Goal: Information Seeking & Learning: Learn about a topic

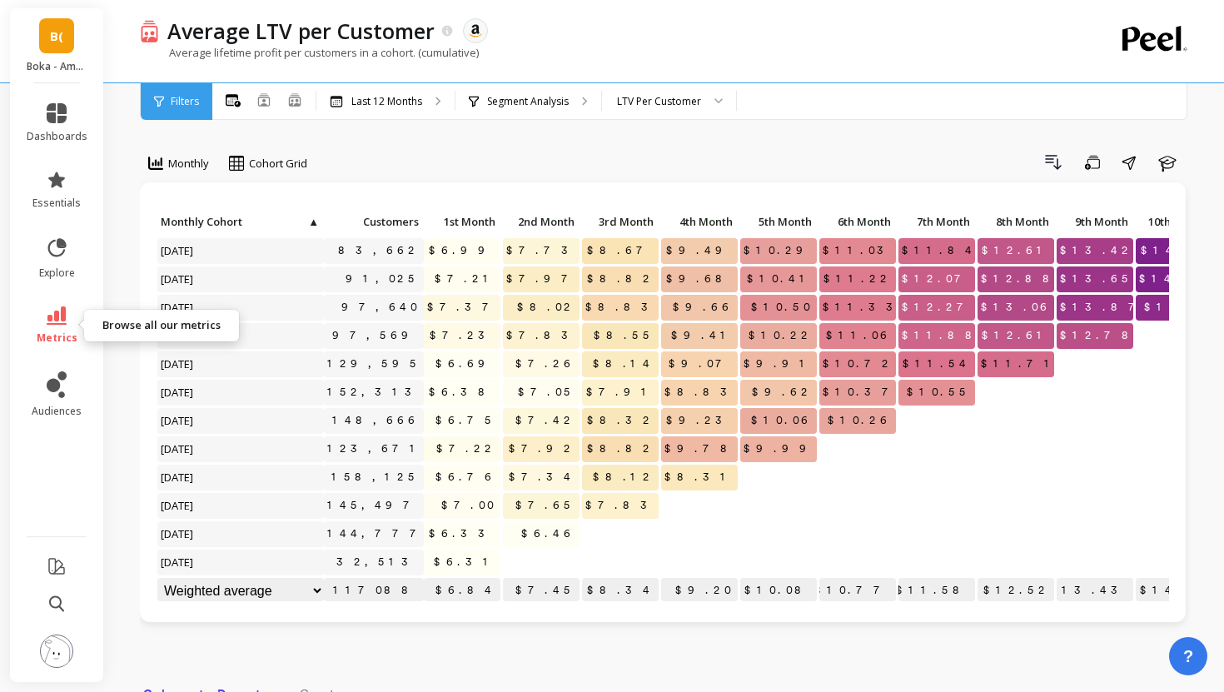
click at [64, 317] on icon at bounding box center [57, 315] width 20 height 18
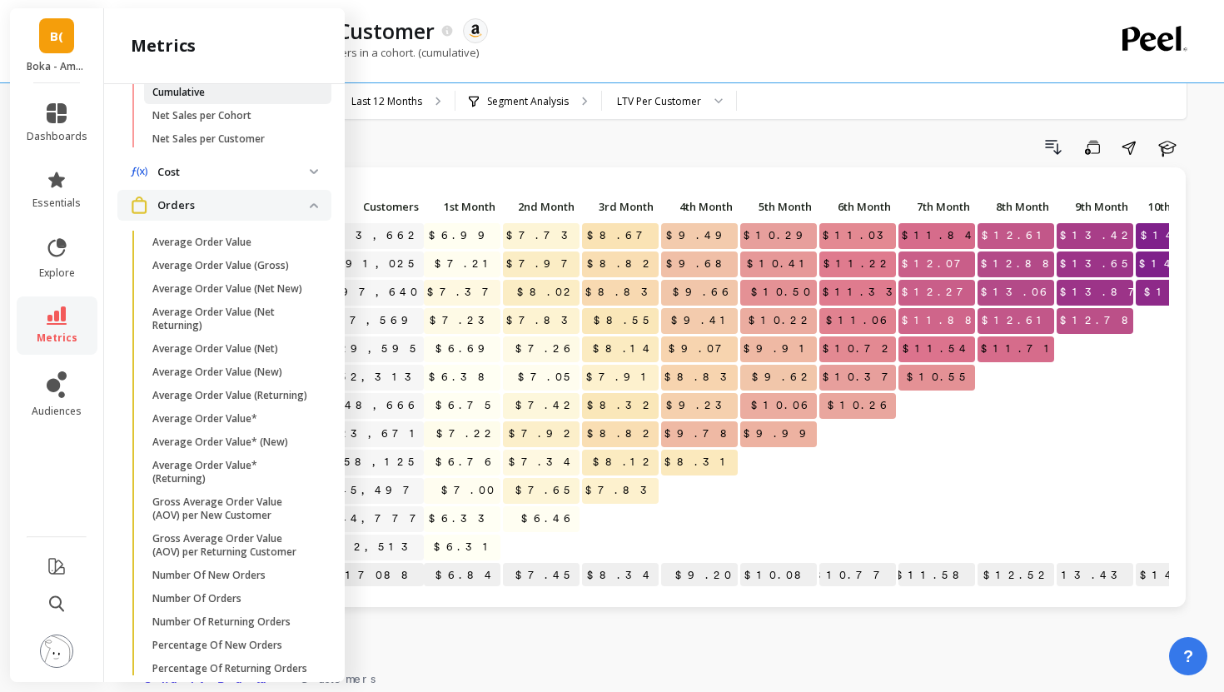
scroll to position [576, 0]
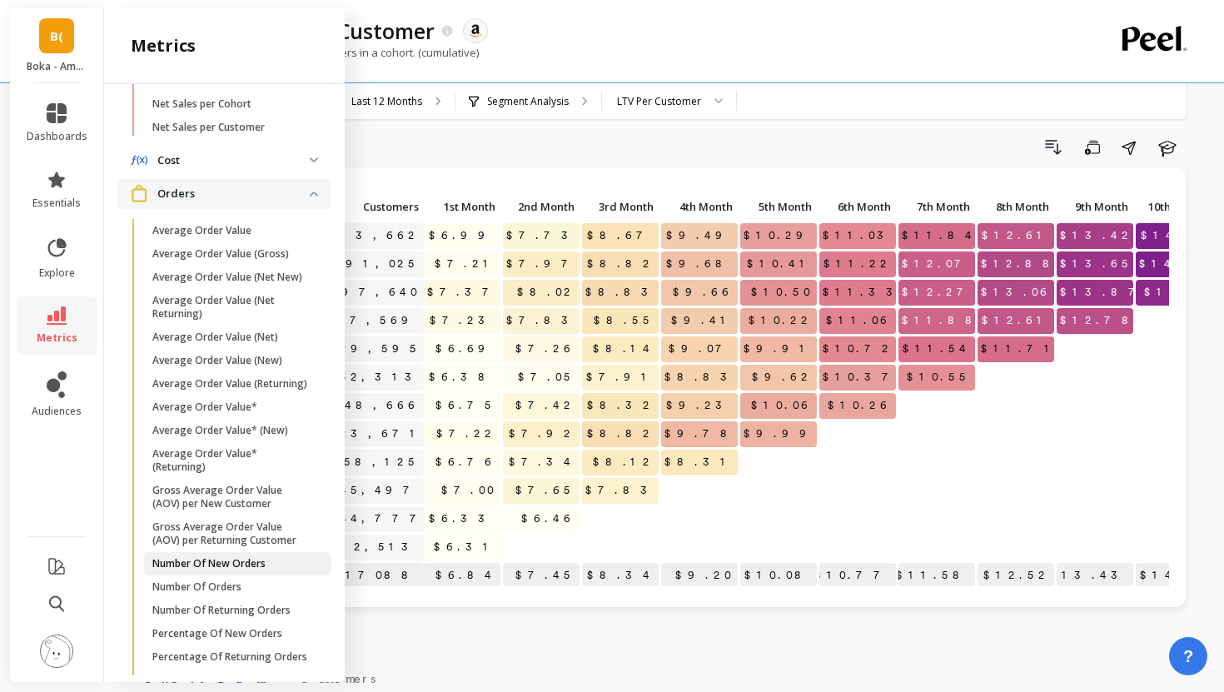
click at [220, 560] on p "Number Of New Orders" at bounding box center [208, 563] width 113 height 13
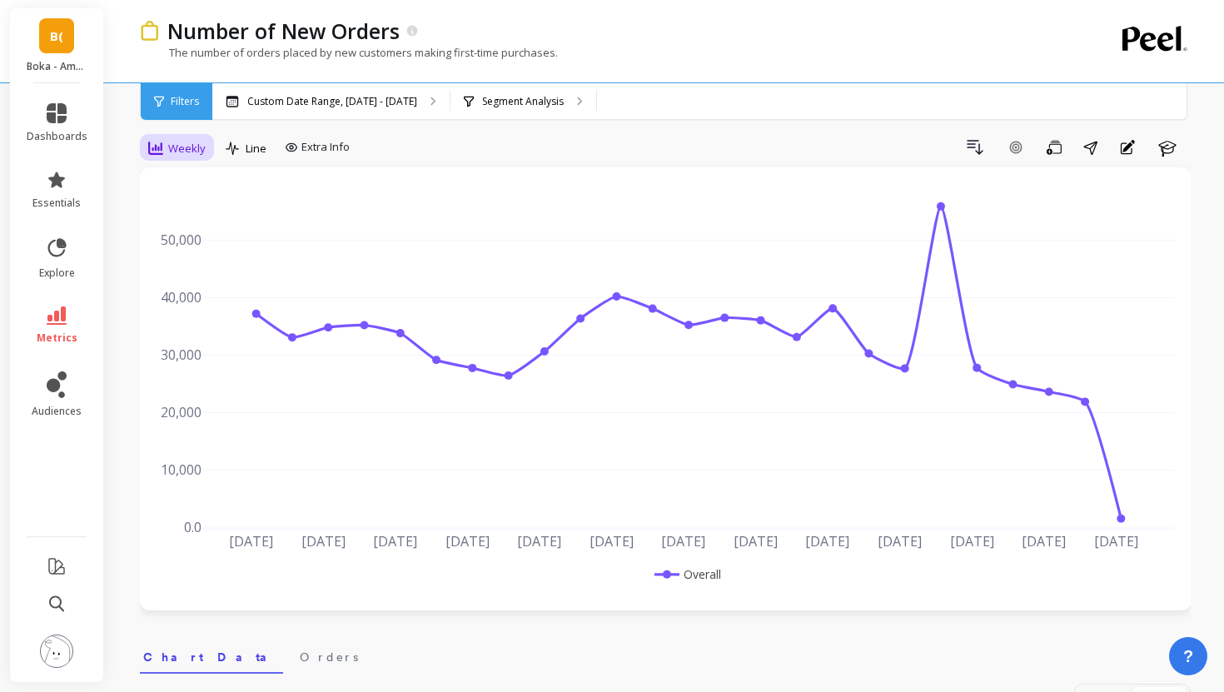
click at [190, 144] on span "Weekly" at bounding box center [186, 149] width 37 height 16
click at [191, 207] on div "Daily" at bounding box center [201, 217] width 115 height 29
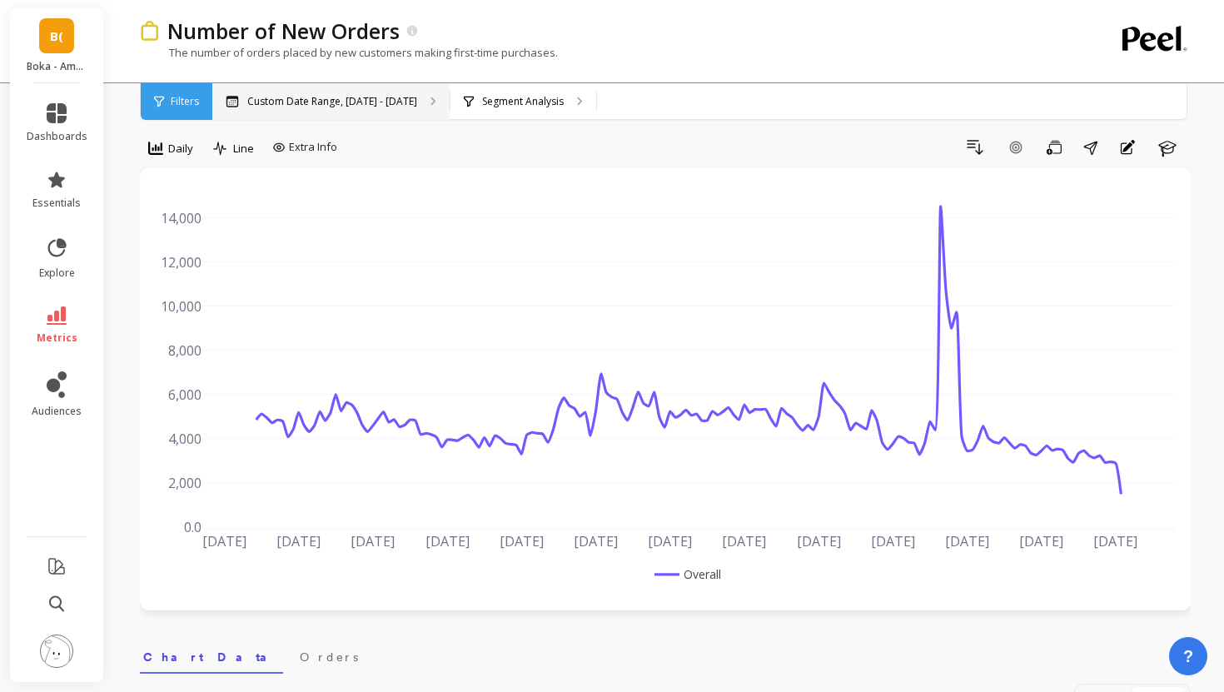
click at [352, 86] on div "Custom Date Range, Mar 1 - Aug 11" at bounding box center [330, 101] width 237 height 37
click at [495, 105] on p "Segment Analysis" at bounding box center [523, 101] width 82 height 13
click at [386, 107] on p "Custom Date Range, Mar 1 - Aug 11" at bounding box center [332, 101] width 170 height 13
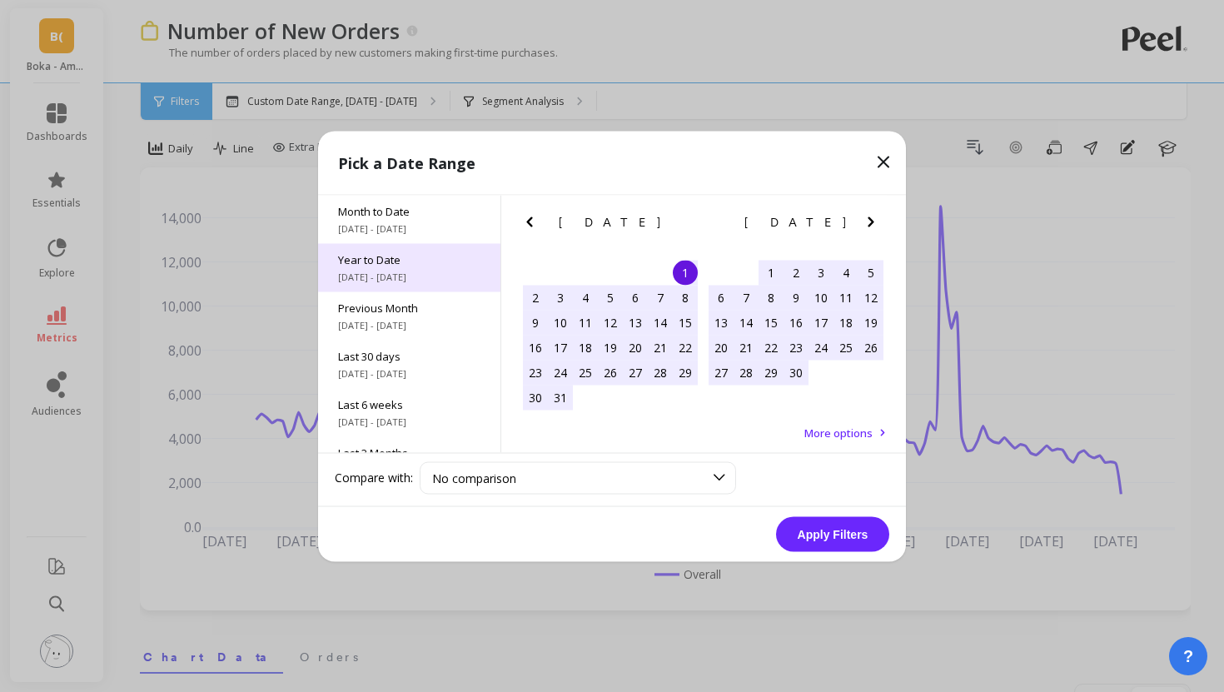
click at [456, 274] on span "1/1/2025 - 8/12/2025" at bounding box center [409, 276] width 142 height 13
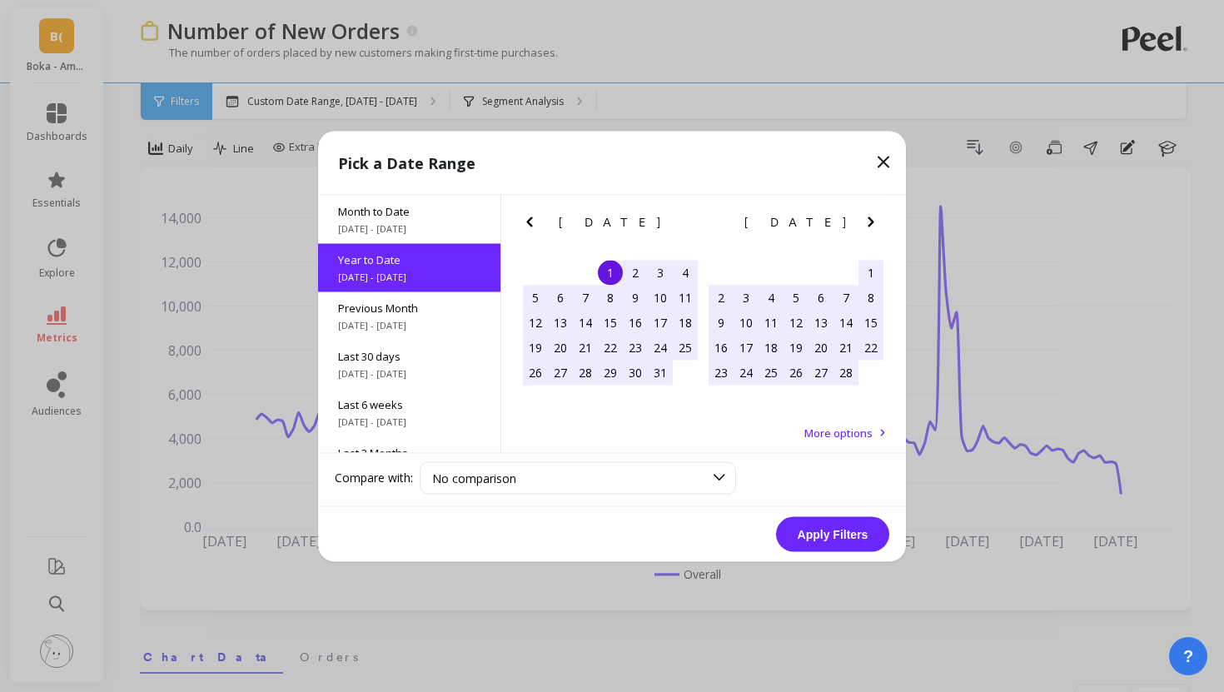
click at [835, 531] on button "Apply Filters" at bounding box center [832, 533] width 113 height 35
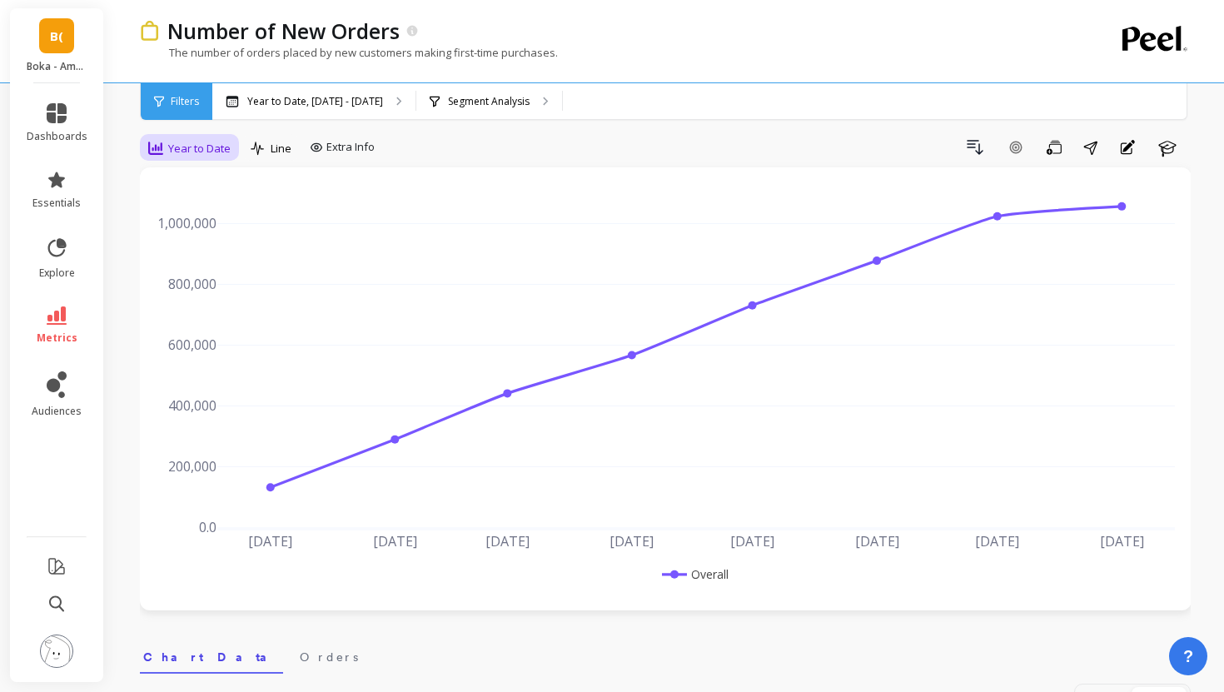
click at [226, 143] on span "Year to Date" at bounding box center [199, 149] width 62 height 16
click at [207, 209] on div "Daily" at bounding box center [201, 217] width 115 height 29
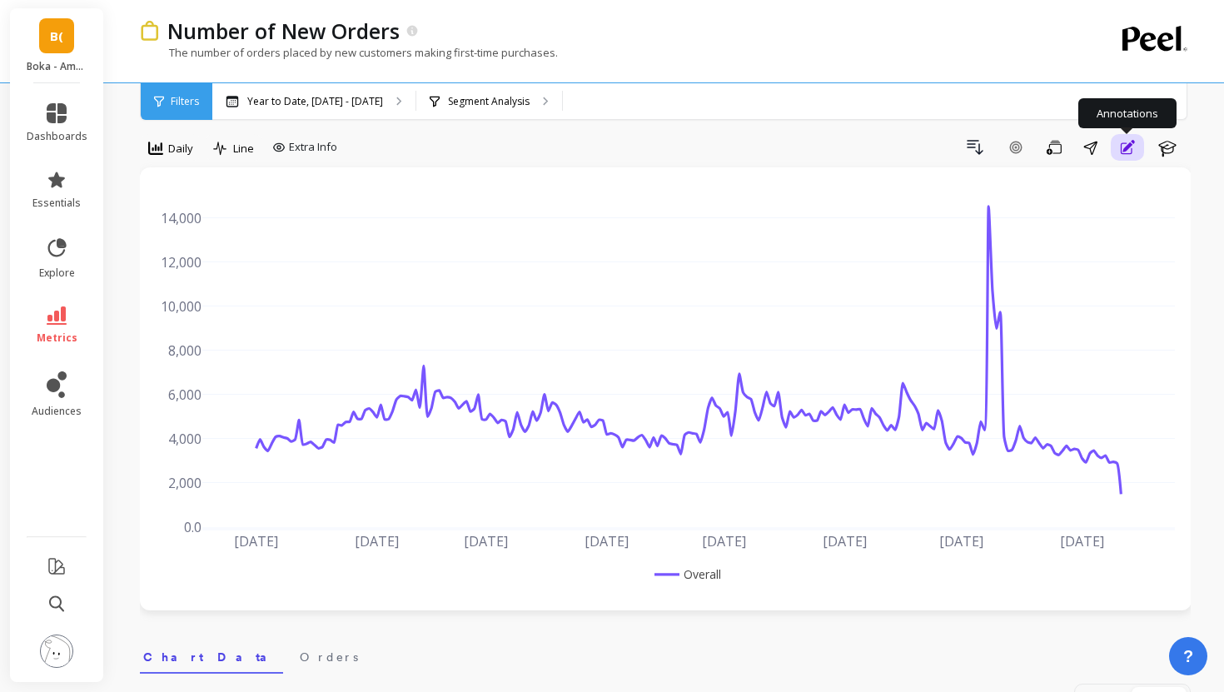
click at [1119, 144] on icon "button" at bounding box center [1127, 147] width 17 height 20
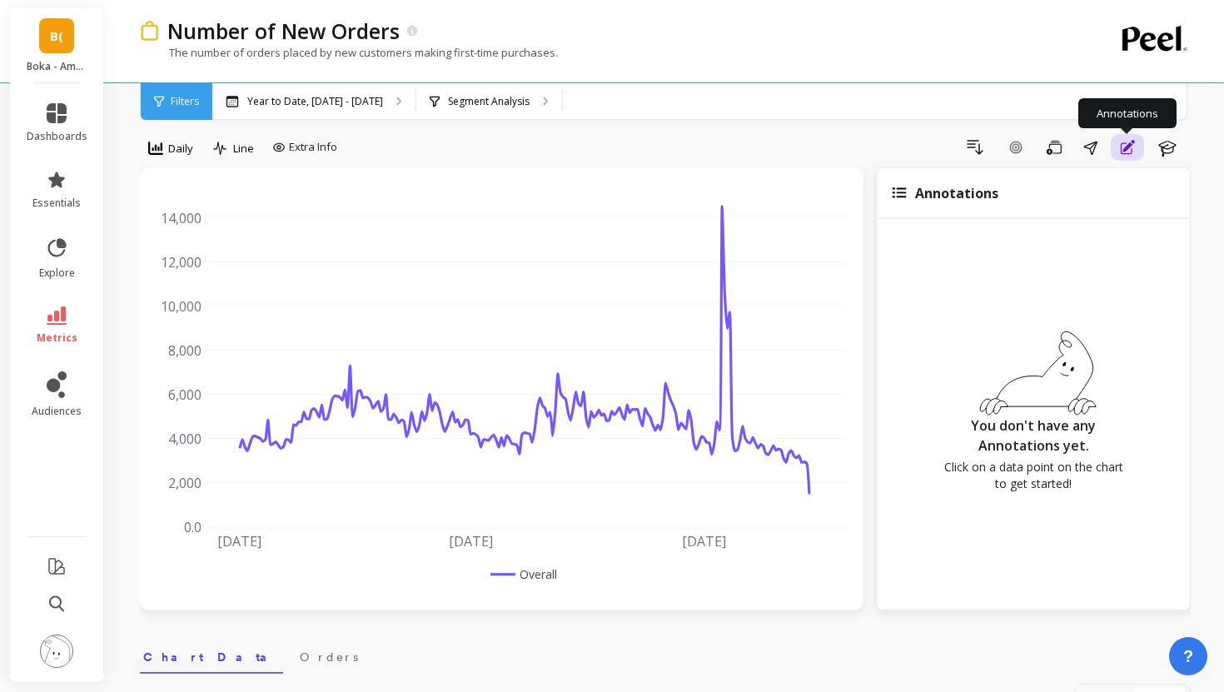
click at [1128, 157] on button "Annotations" at bounding box center [1127, 147] width 33 height 27
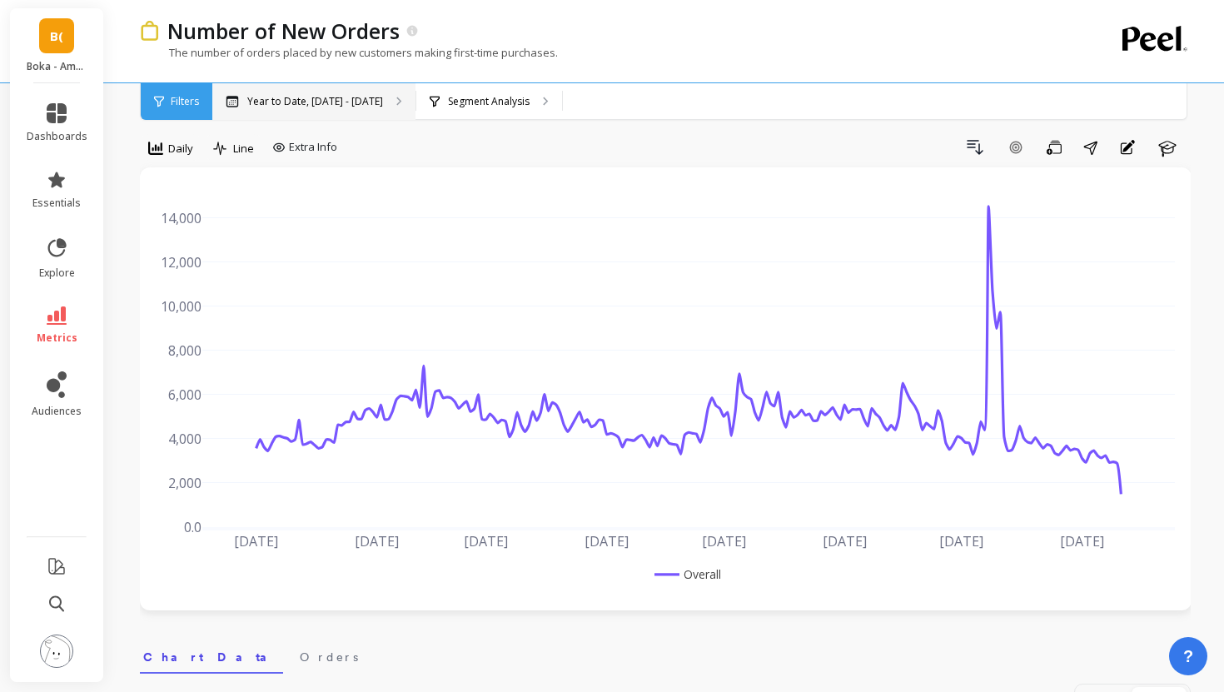
click at [361, 102] on p "Year to Date, Jan 1 - Aug 12" at bounding box center [315, 101] width 136 height 13
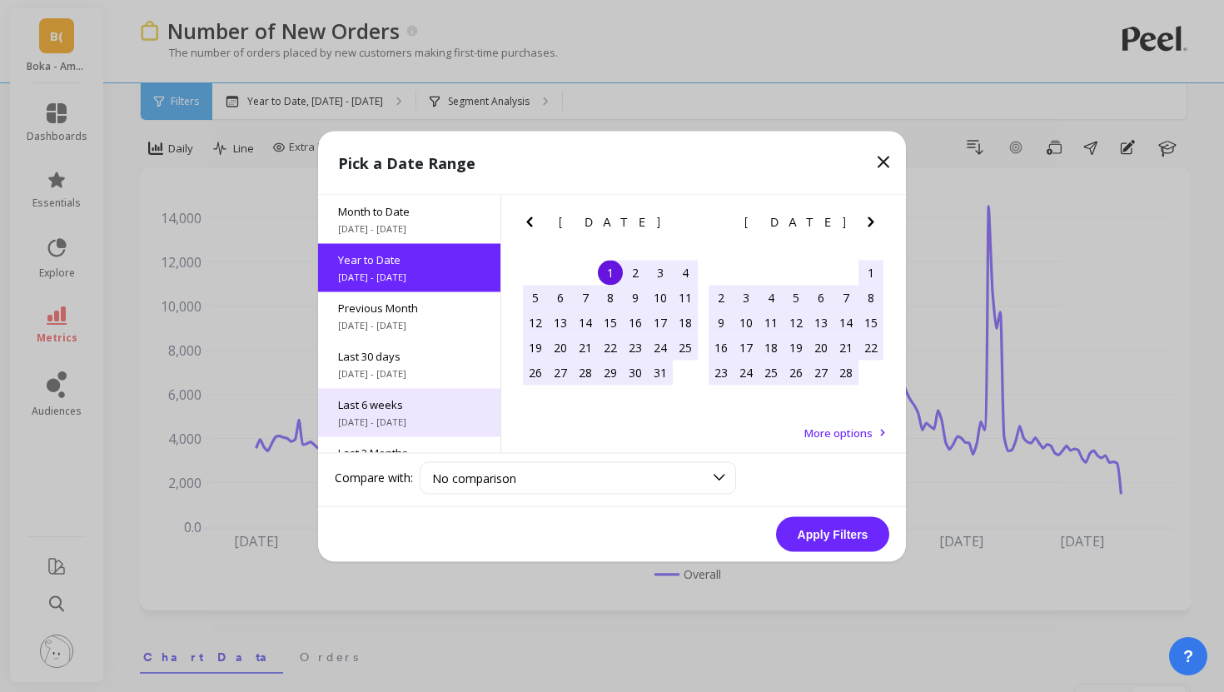
scroll to position [226, 0]
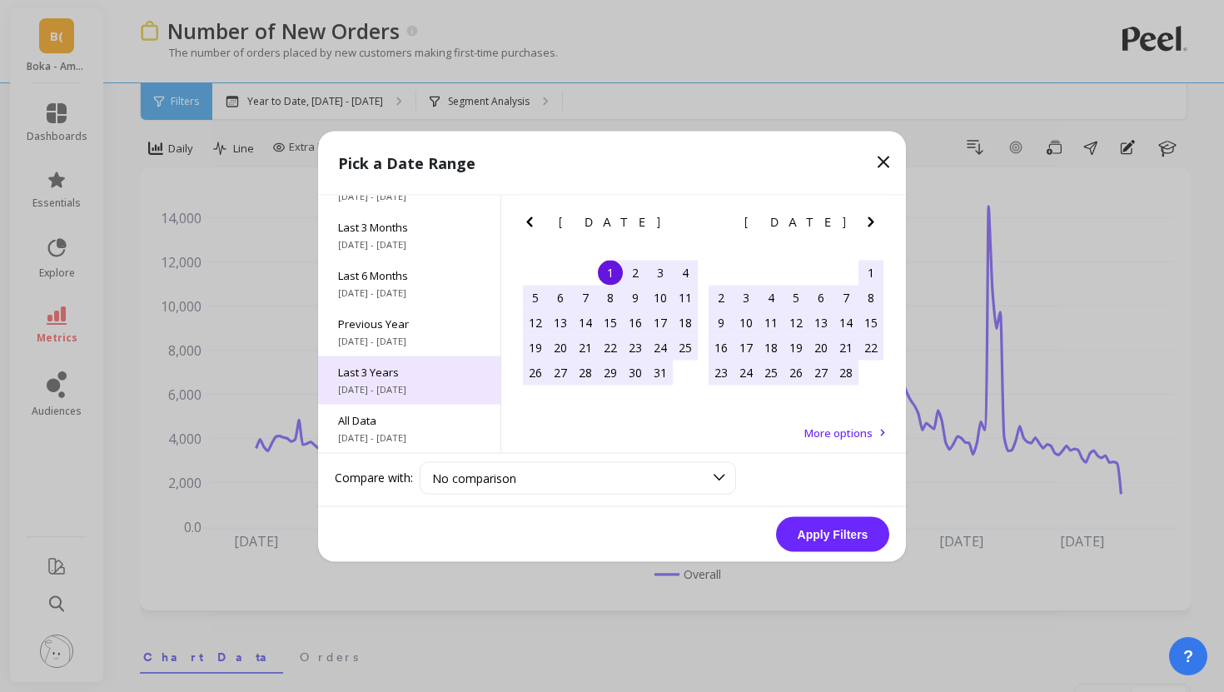
click at [416, 388] on span "9/1/2022 - 8/31/2025" at bounding box center [409, 388] width 142 height 13
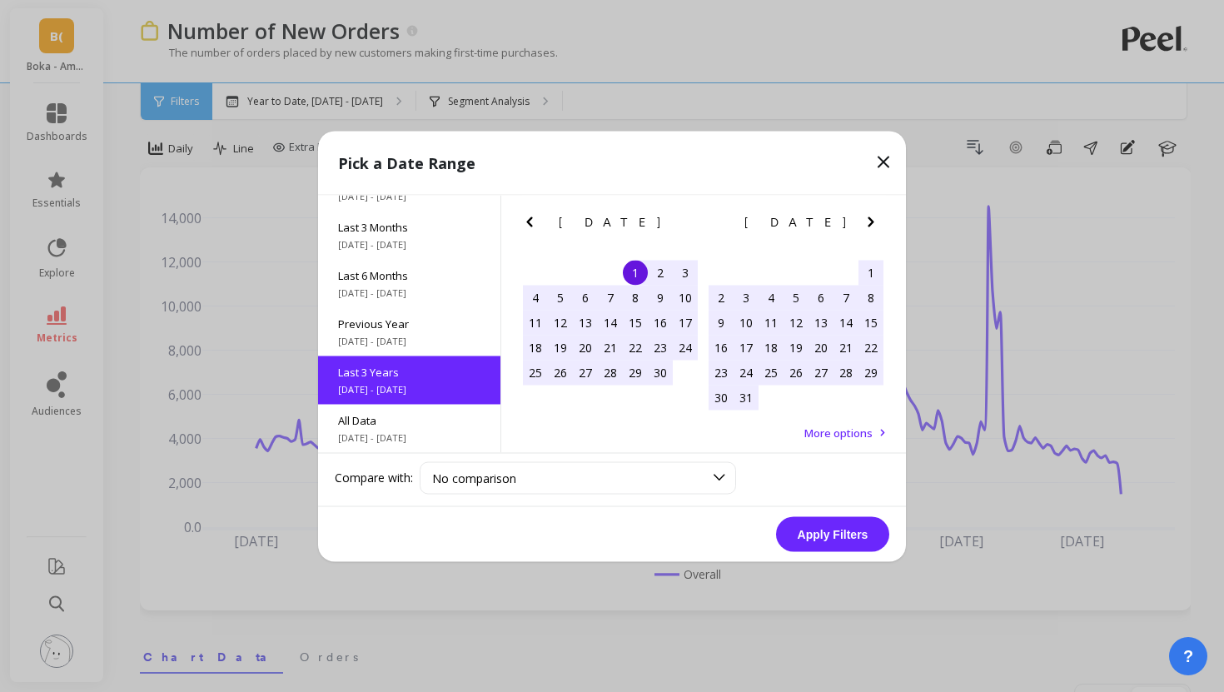
scroll to position [1, 0]
click at [835, 533] on button "Apply Filters" at bounding box center [832, 533] width 113 height 35
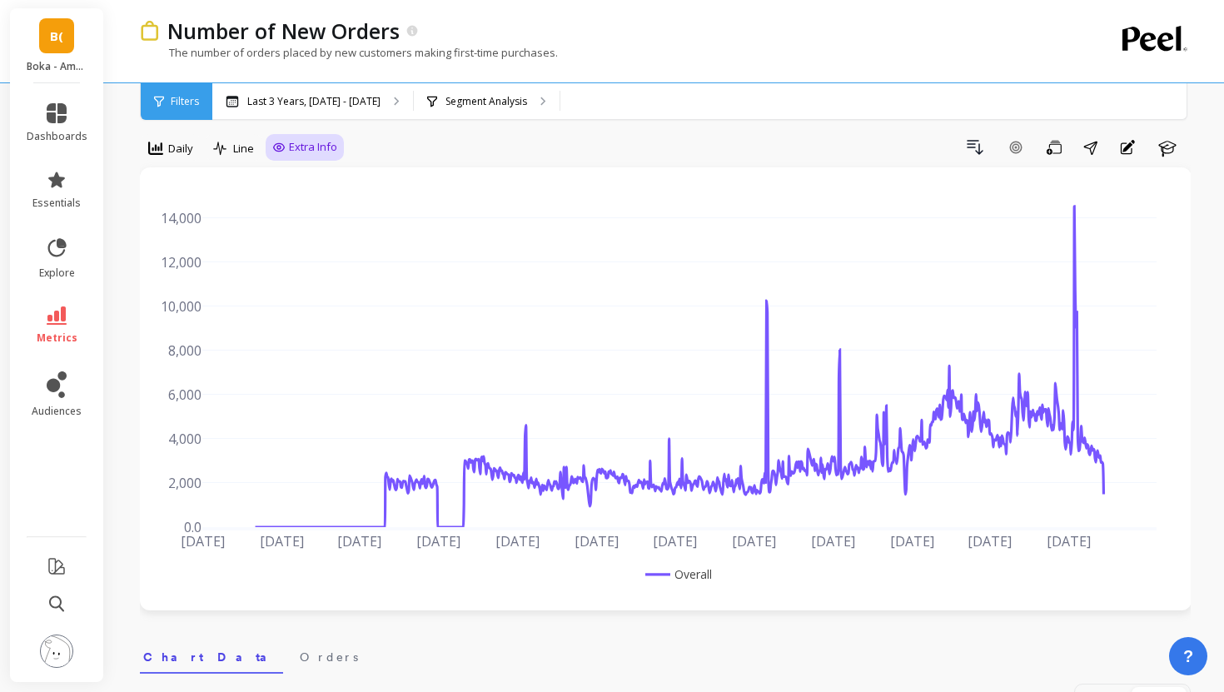
click at [322, 140] on span "Extra Info" at bounding box center [313, 147] width 48 height 17
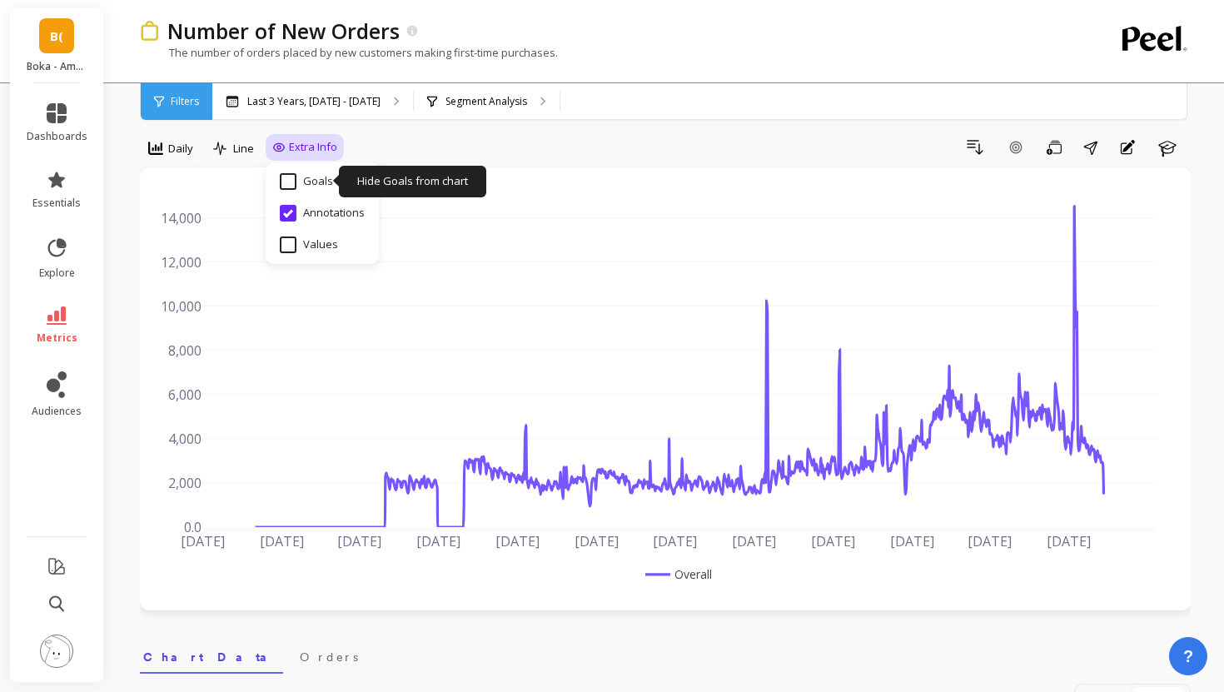
click at [312, 175] on input "Goals" at bounding box center [306, 181] width 53 height 17
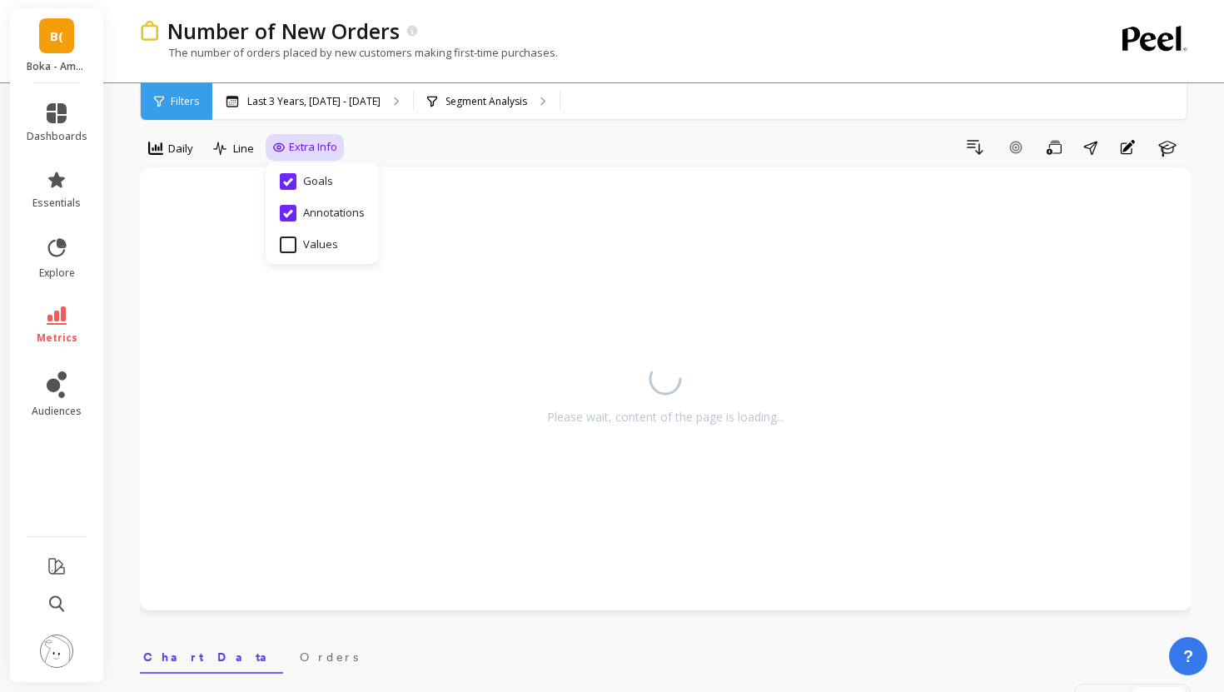
click at [312, 175] on input "Goals" at bounding box center [306, 181] width 53 height 17
checkbox input "false"
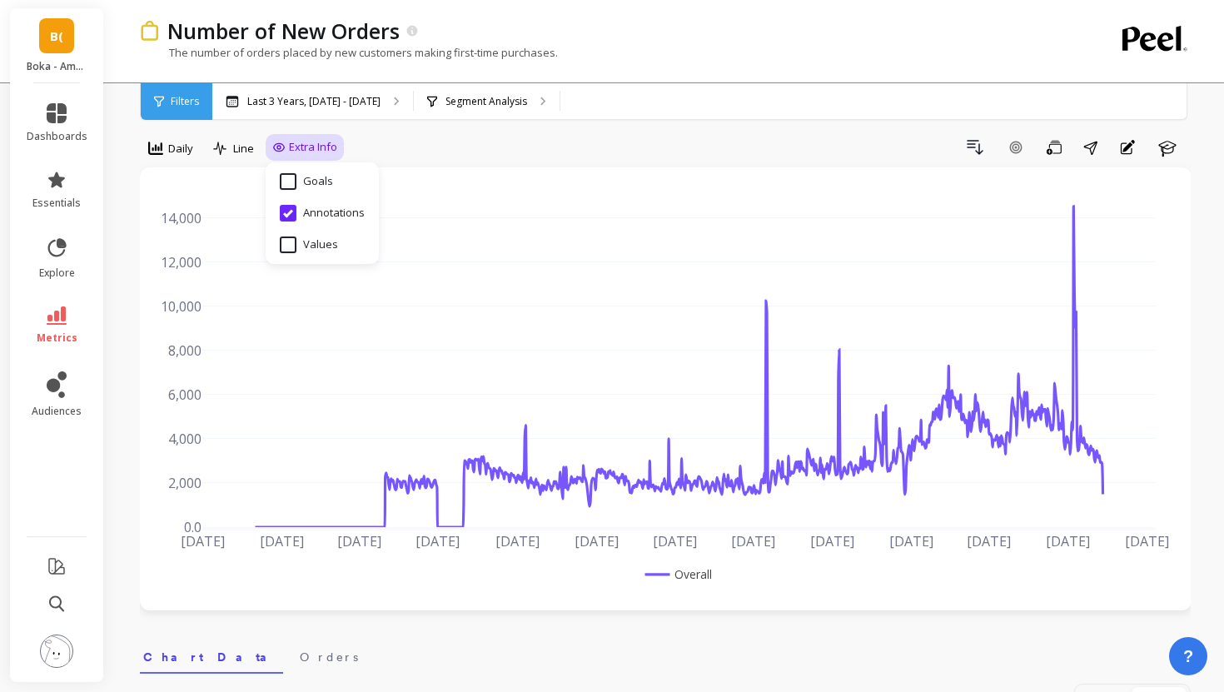
click at [314, 137] on div "Extra Info Hide Goals from chart Goals Hide Annotations from chart Annotations …" at bounding box center [305, 147] width 78 height 27
click at [377, 152] on div "Drill Down Add Goal Save Share Annotations Learn" at bounding box center [767, 147] width 847 height 27
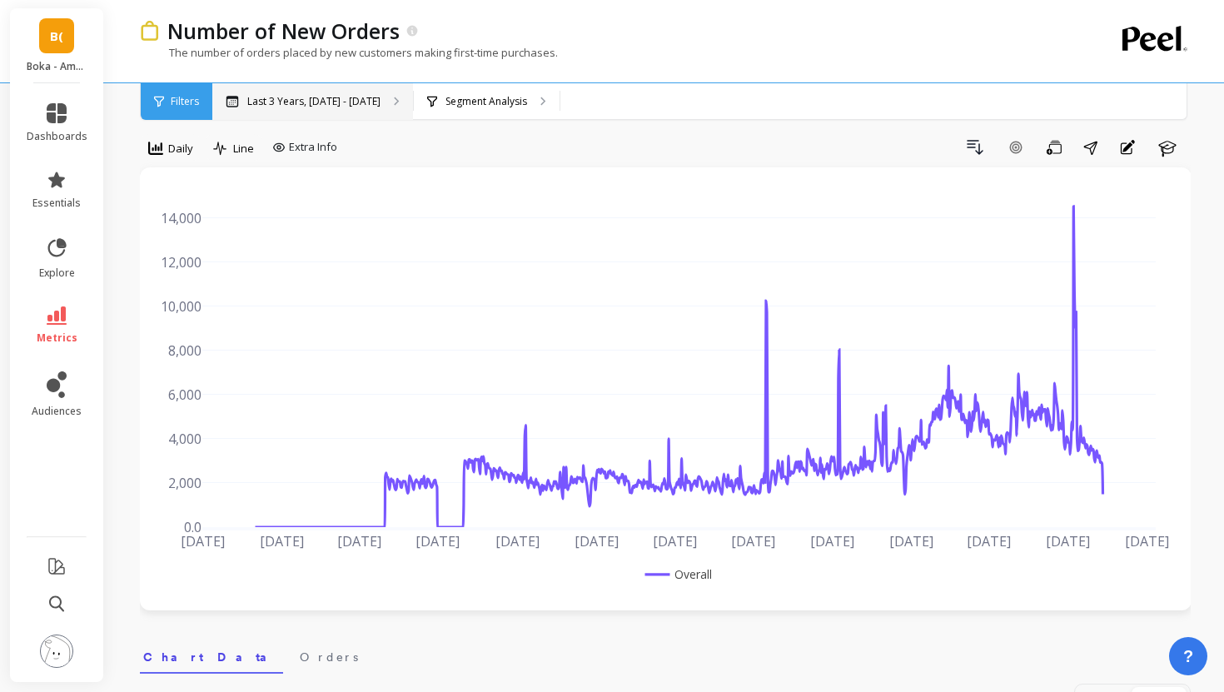
click at [324, 110] on div "Last 3 Years, Sep 1, 2022 - Aug 31, 2025" at bounding box center [312, 101] width 201 height 37
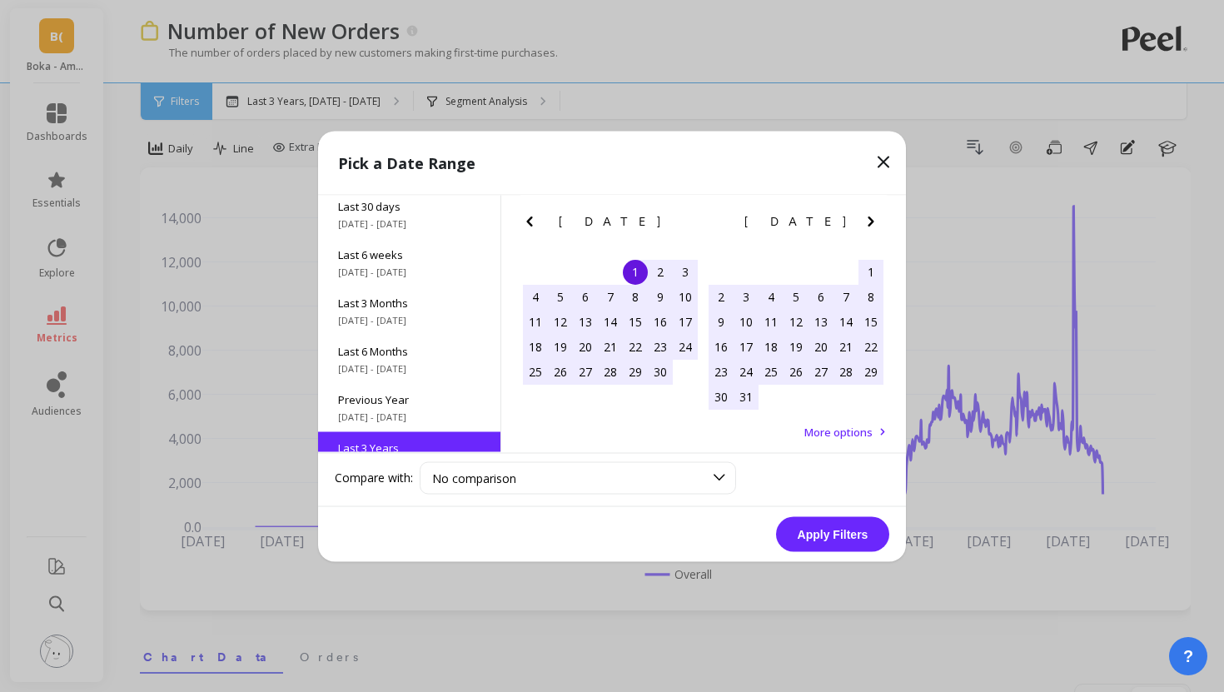
scroll to position [155, 0]
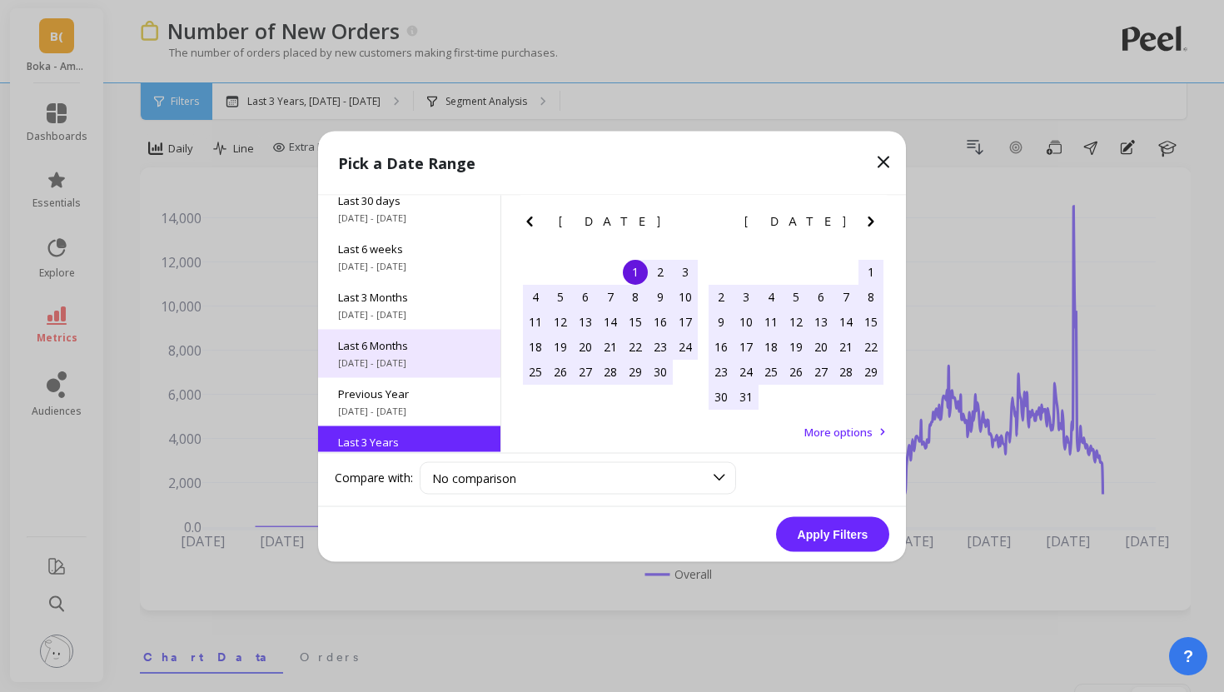
click at [428, 363] on span "3/1/2025 - 8/31/2025" at bounding box center [409, 362] width 142 height 13
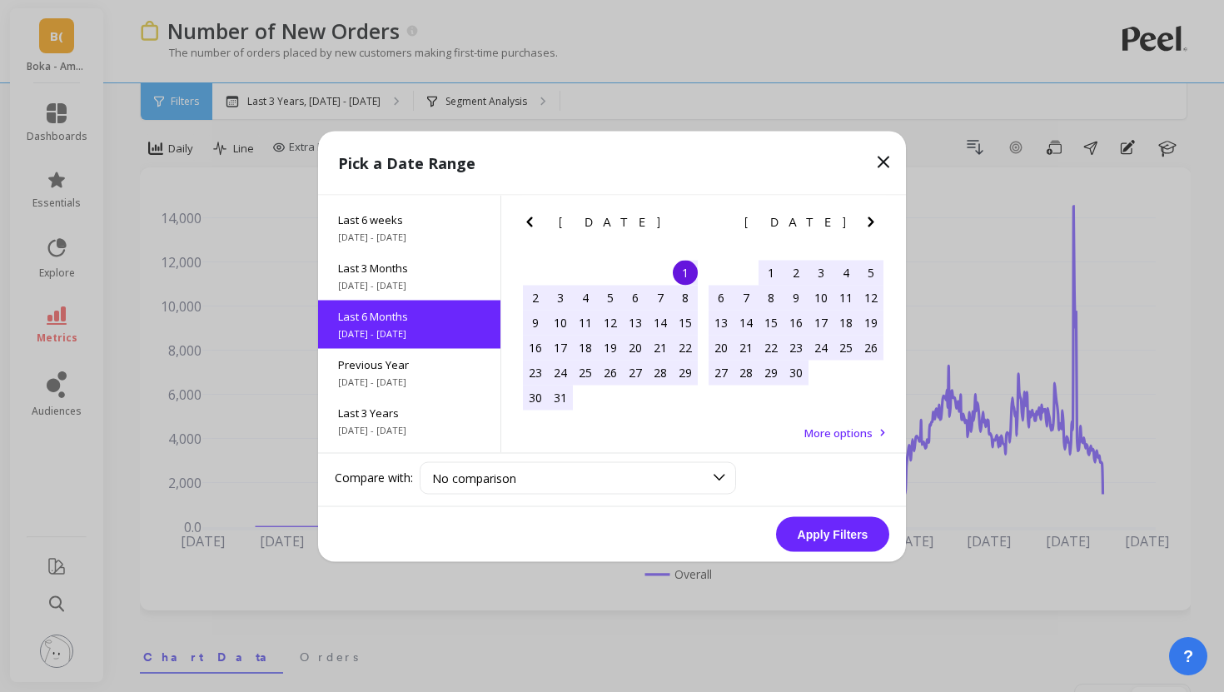
scroll to position [185, 0]
click at [845, 537] on button "Apply Filters" at bounding box center [832, 533] width 113 height 35
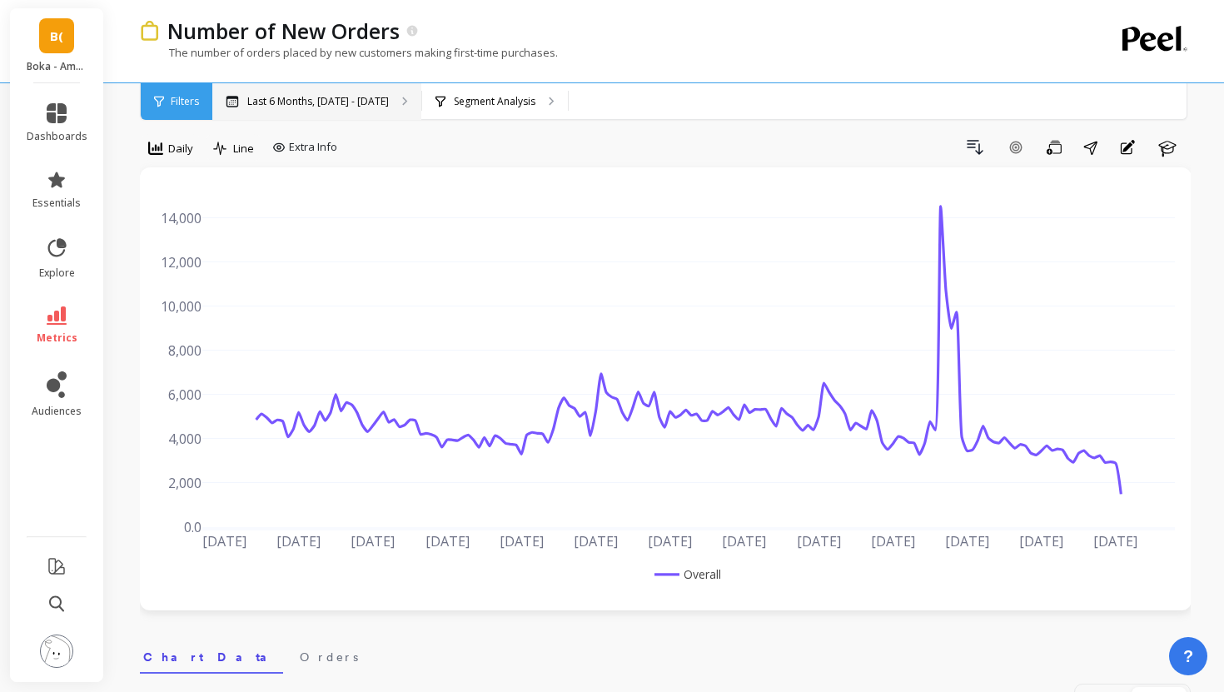
click at [342, 112] on div "Last 6 Months, Mar 1 - Aug 31" at bounding box center [316, 101] width 209 height 37
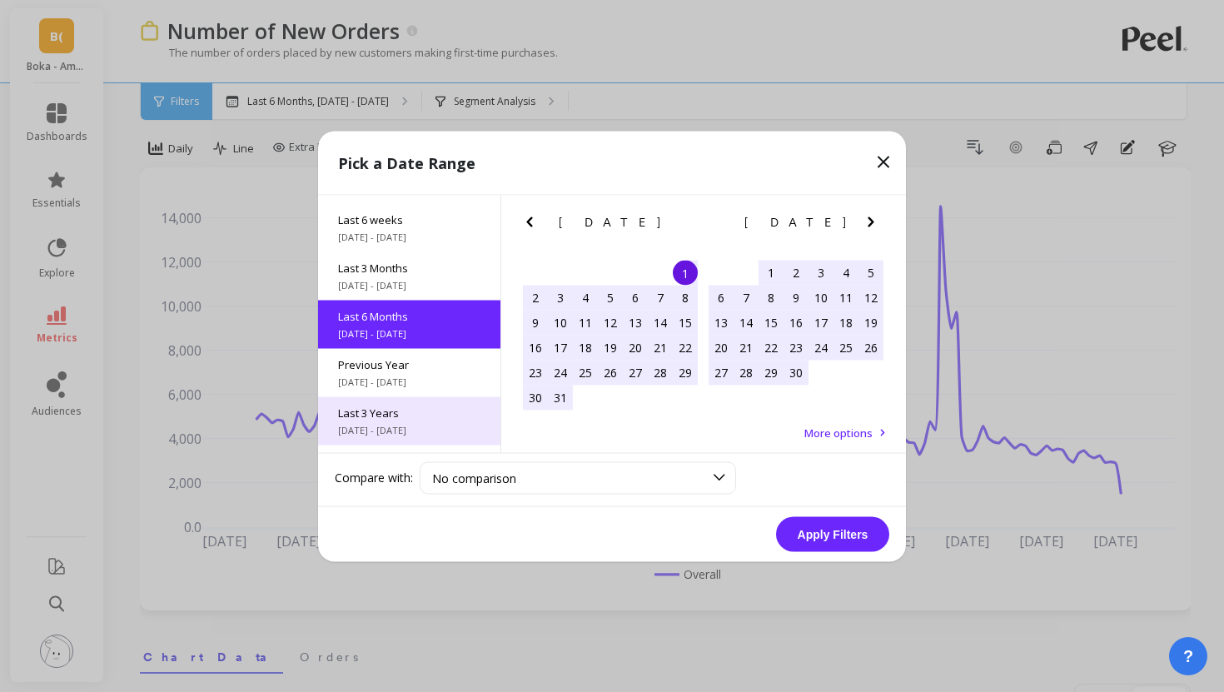
scroll to position [226, 0]
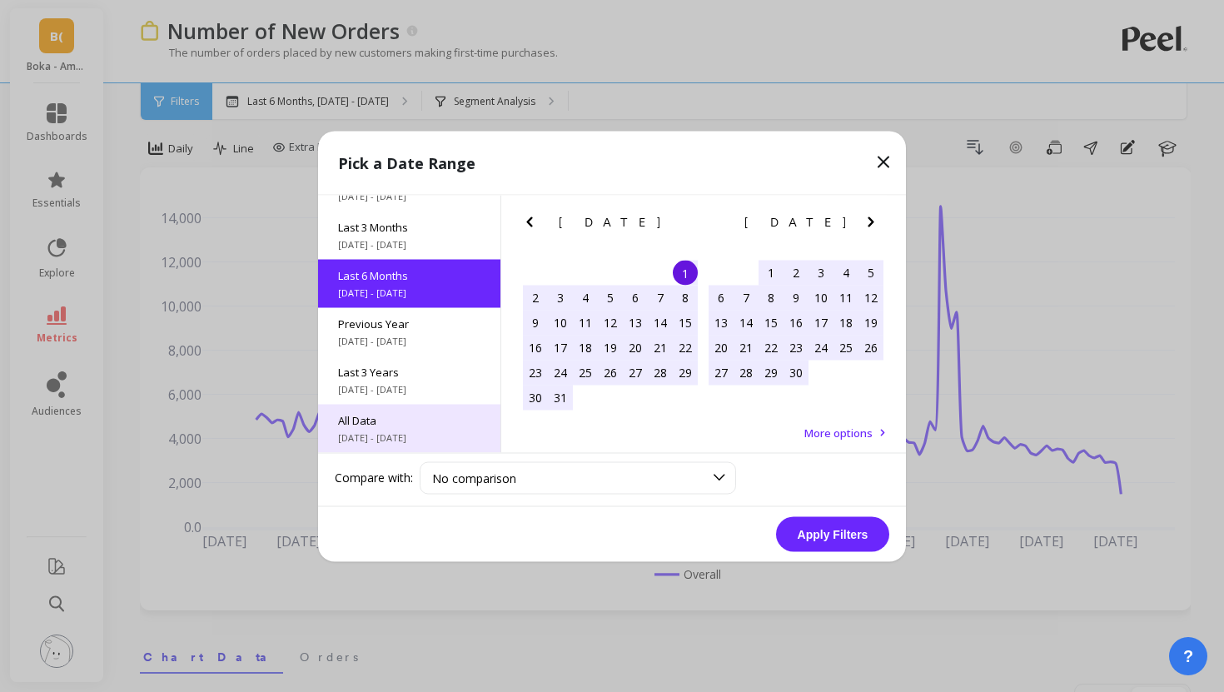
click at [446, 421] on span "All Data" at bounding box center [409, 419] width 142 height 15
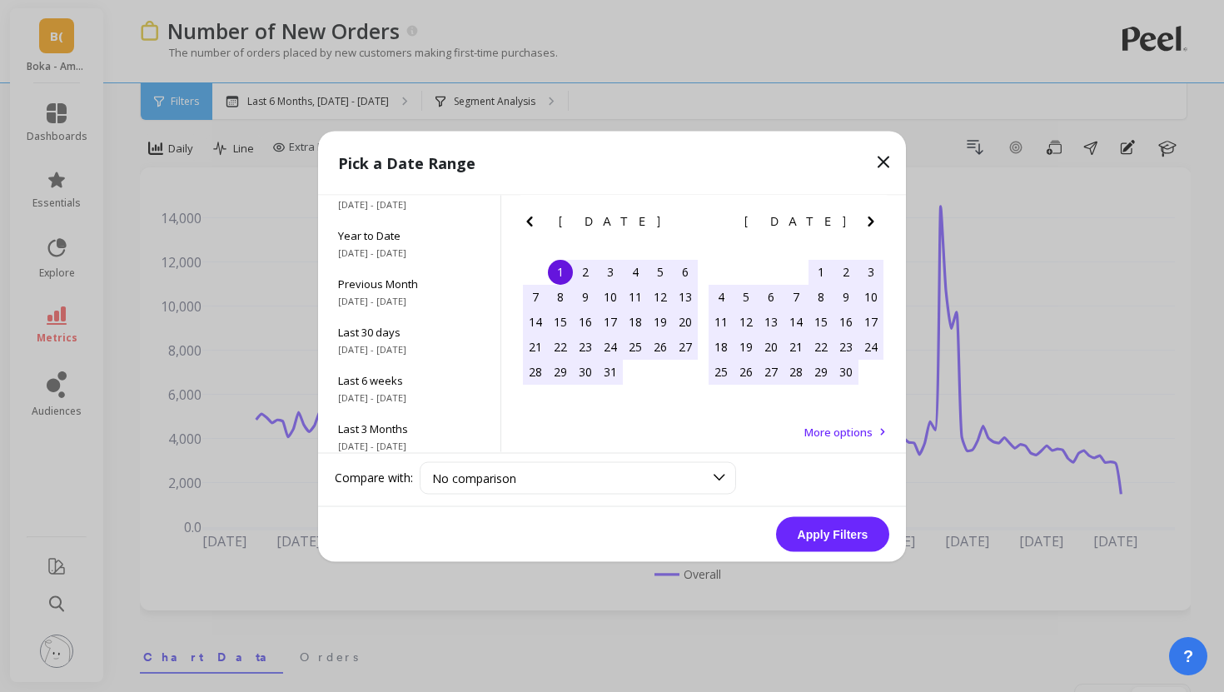
scroll to position [0, 0]
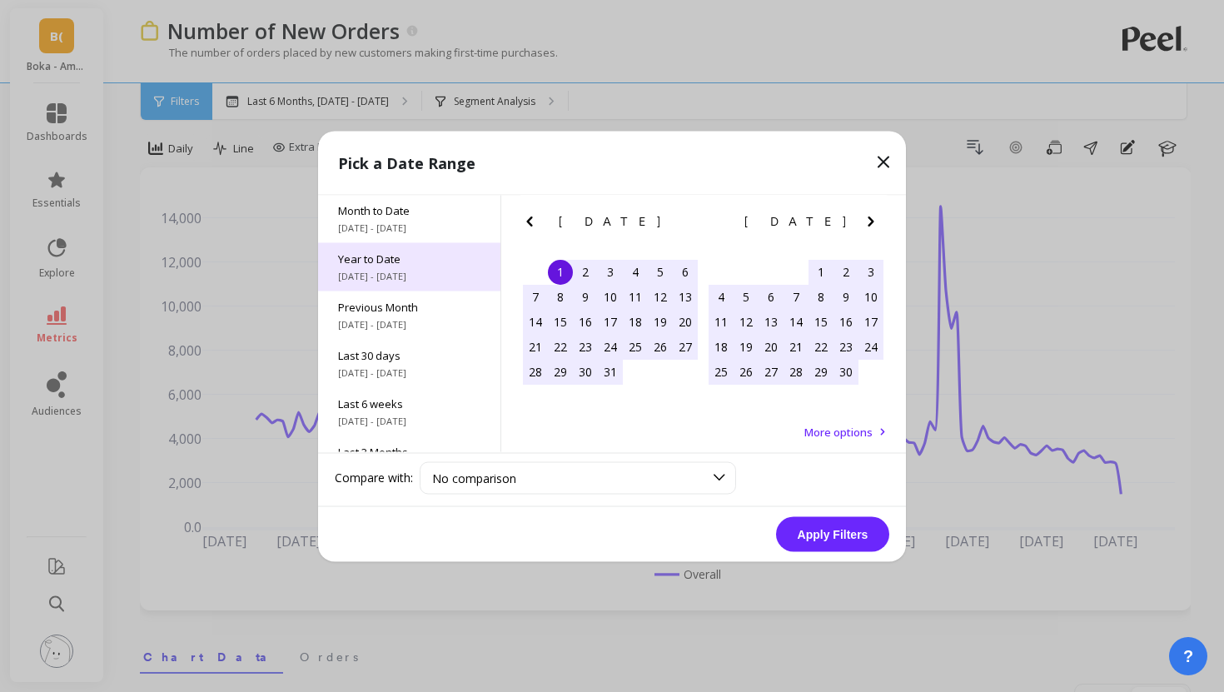
click at [443, 273] on span "1/1/2025 - 8/12/2025" at bounding box center [409, 275] width 142 height 13
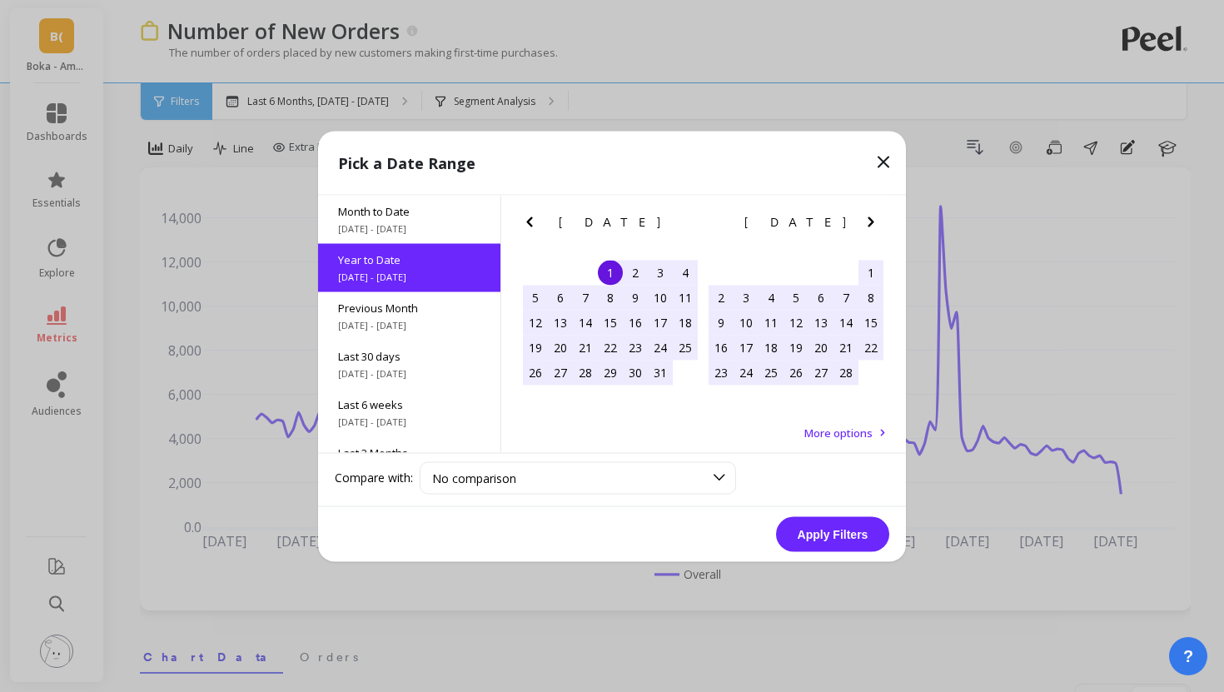
click at [611, 276] on div "1" at bounding box center [610, 272] width 25 height 25
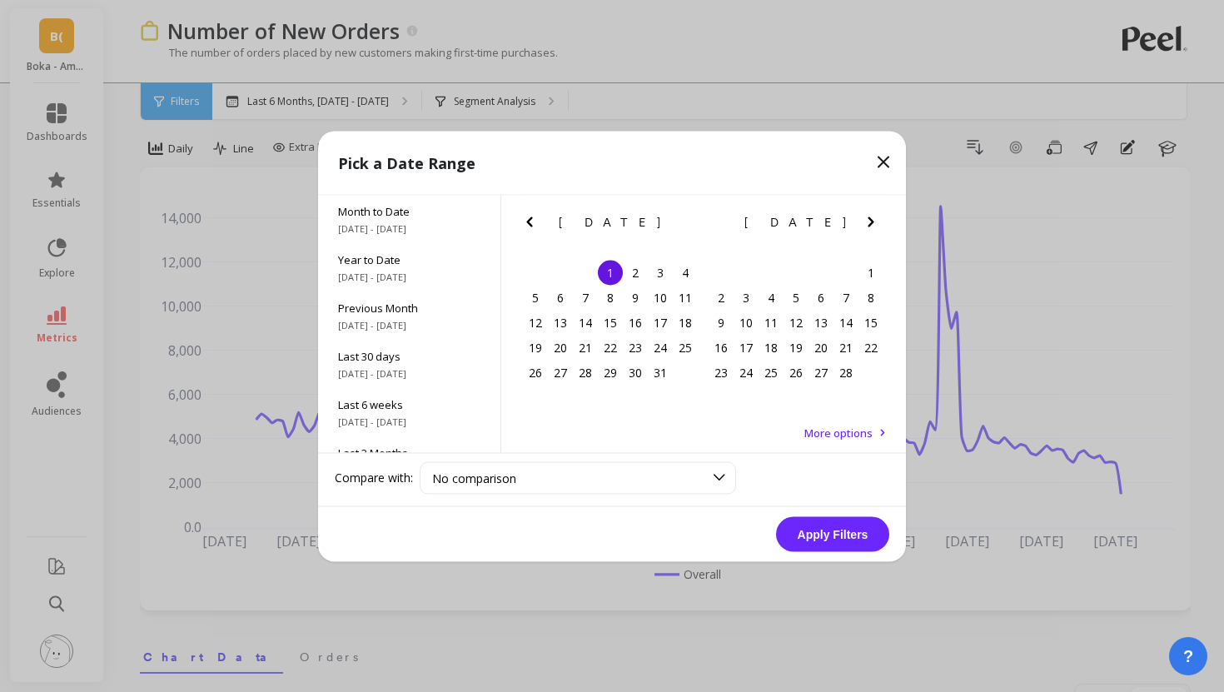
click at [872, 224] on icon "Next Month" at bounding box center [871, 222] width 20 height 20
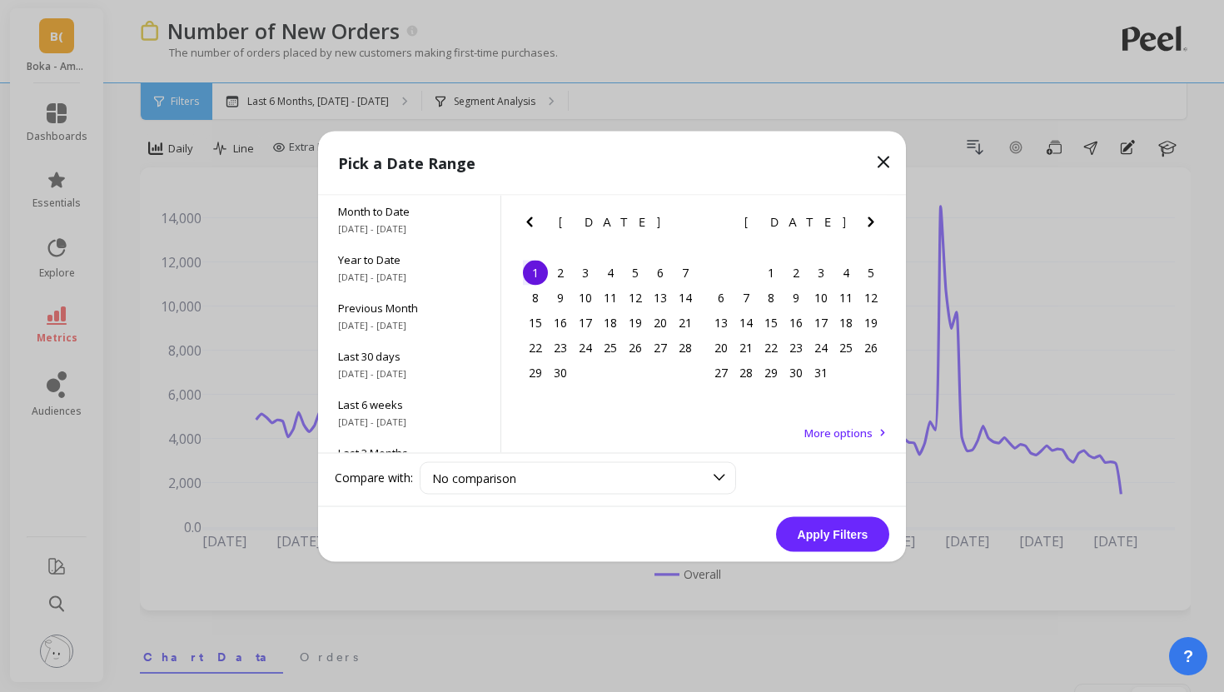
click at [872, 224] on icon "Next Month" at bounding box center [871, 222] width 20 height 20
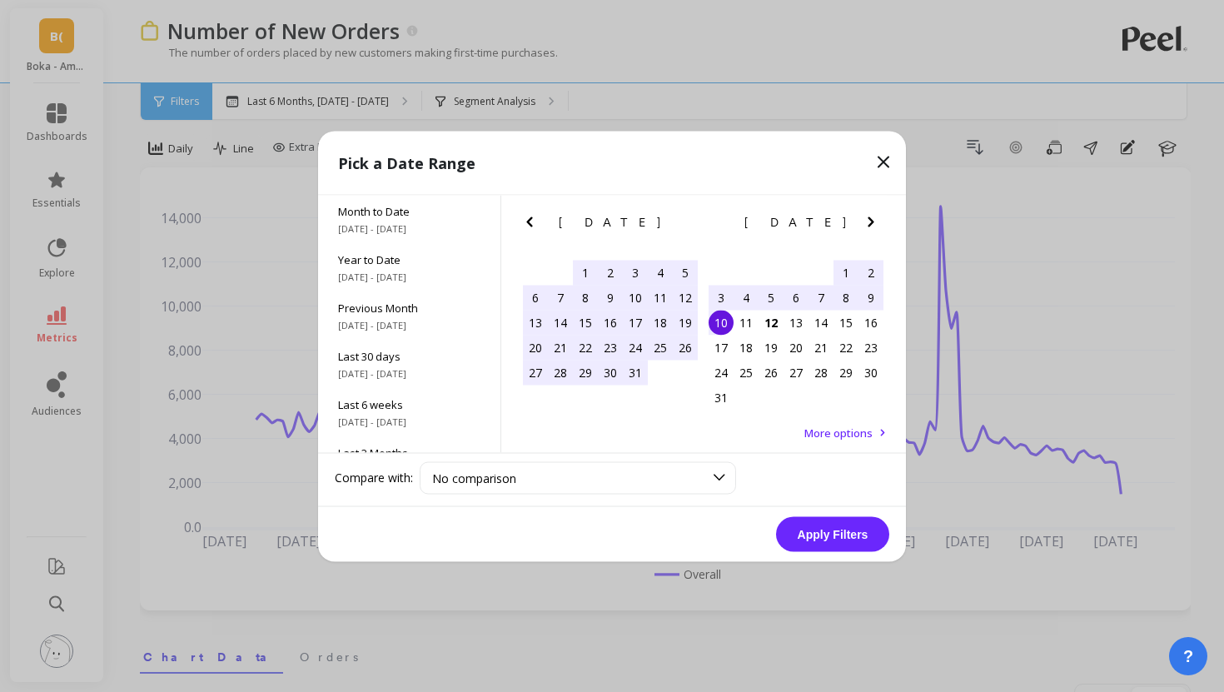
click at [725, 321] on div "10" at bounding box center [721, 322] width 25 height 25
click at [830, 540] on button "Apply Filters" at bounding box center [832, 533] width 113 height 35
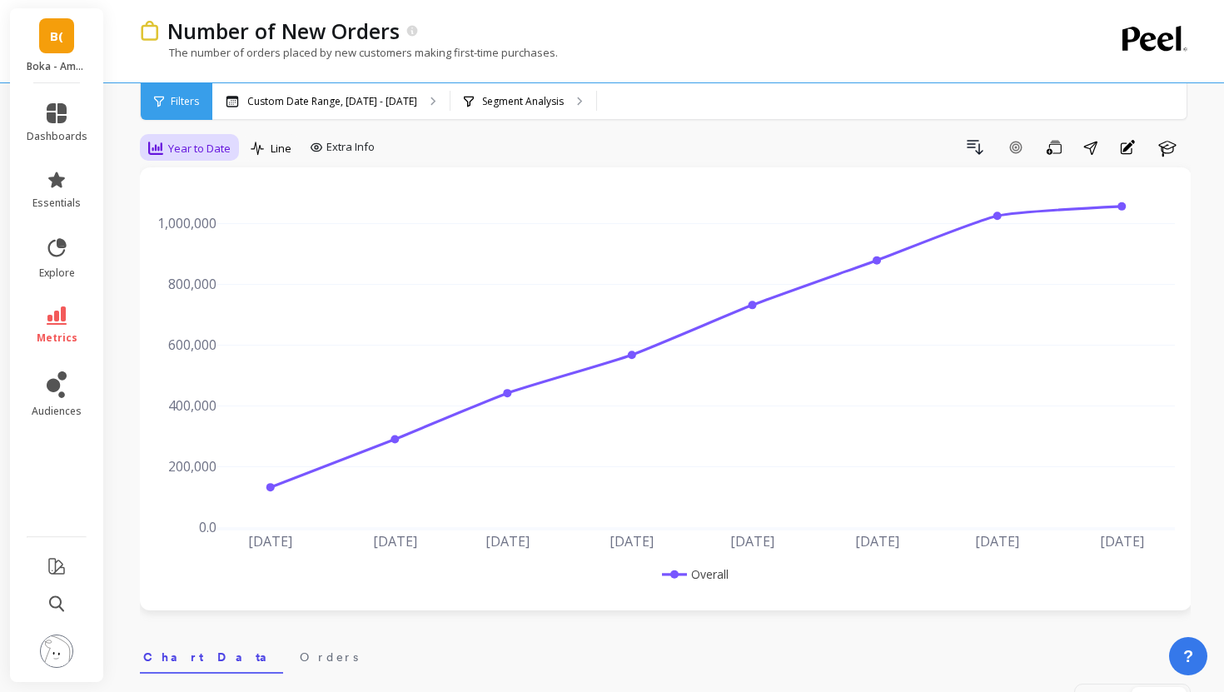
click at [193, 153] on span "Year to Date" at bounding box center [199, 149] width 62 height 16
click at [204, 210] on div "Daily" at bounding box center [201, 218] width 95 height 16
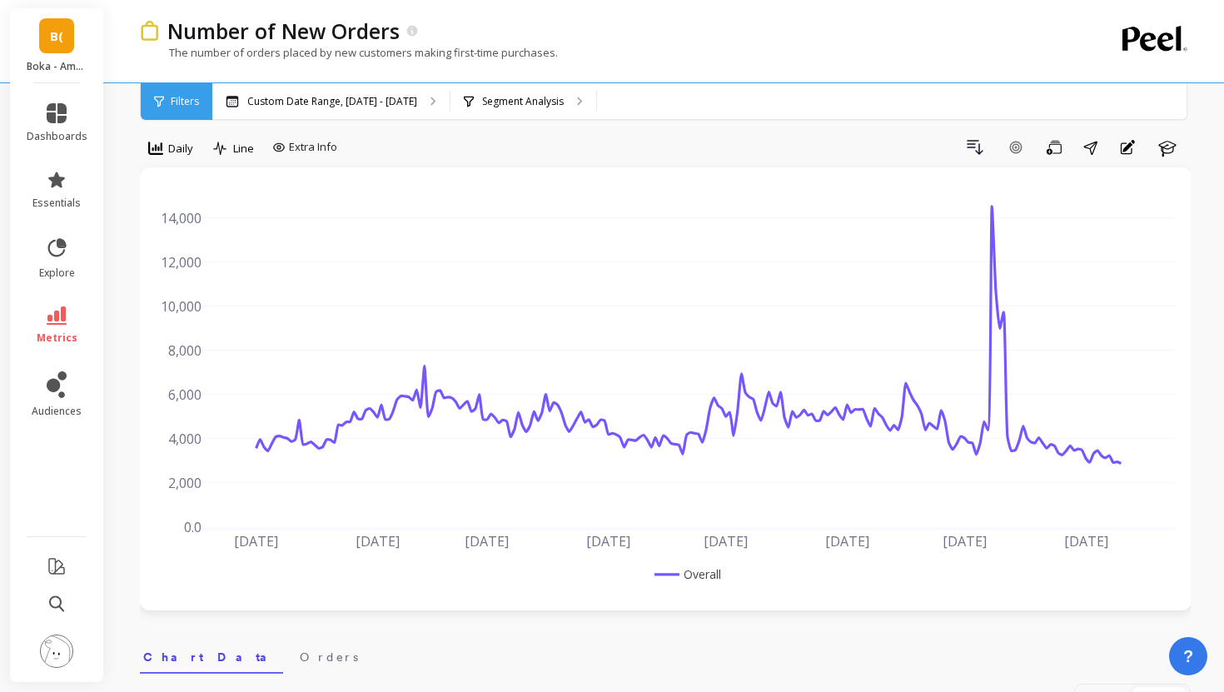
click at [187, 108] on div "Filters" at bounding box center [177, 101] width 72 height 37
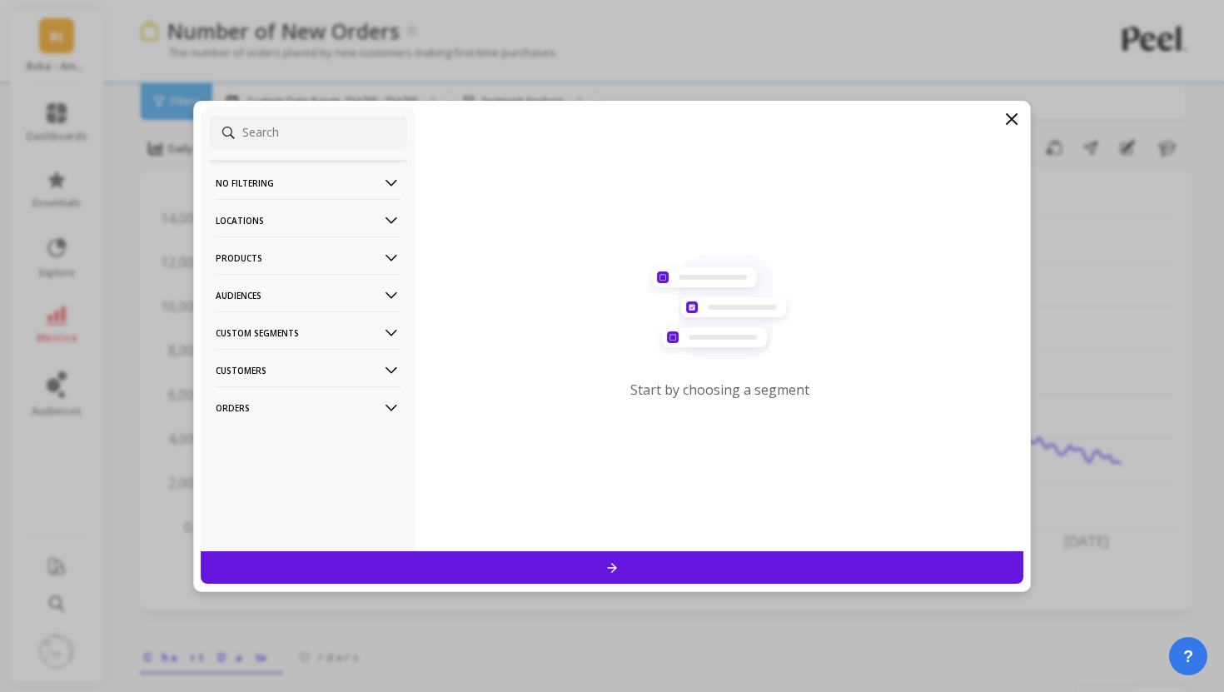
click at [308, 261] on p "Products" at bounding box center [308, 257] width 185 height 42
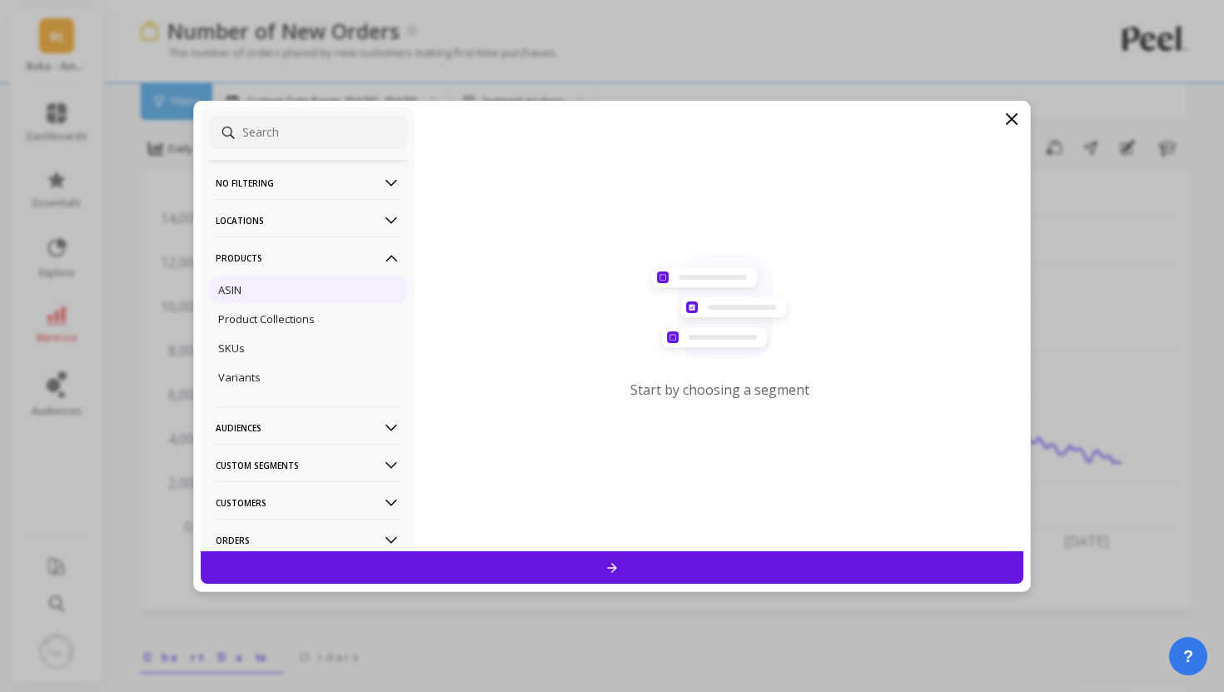
click at [296, 295] on div "ASIN" at bounding box center [308, 289] width 198 height 27
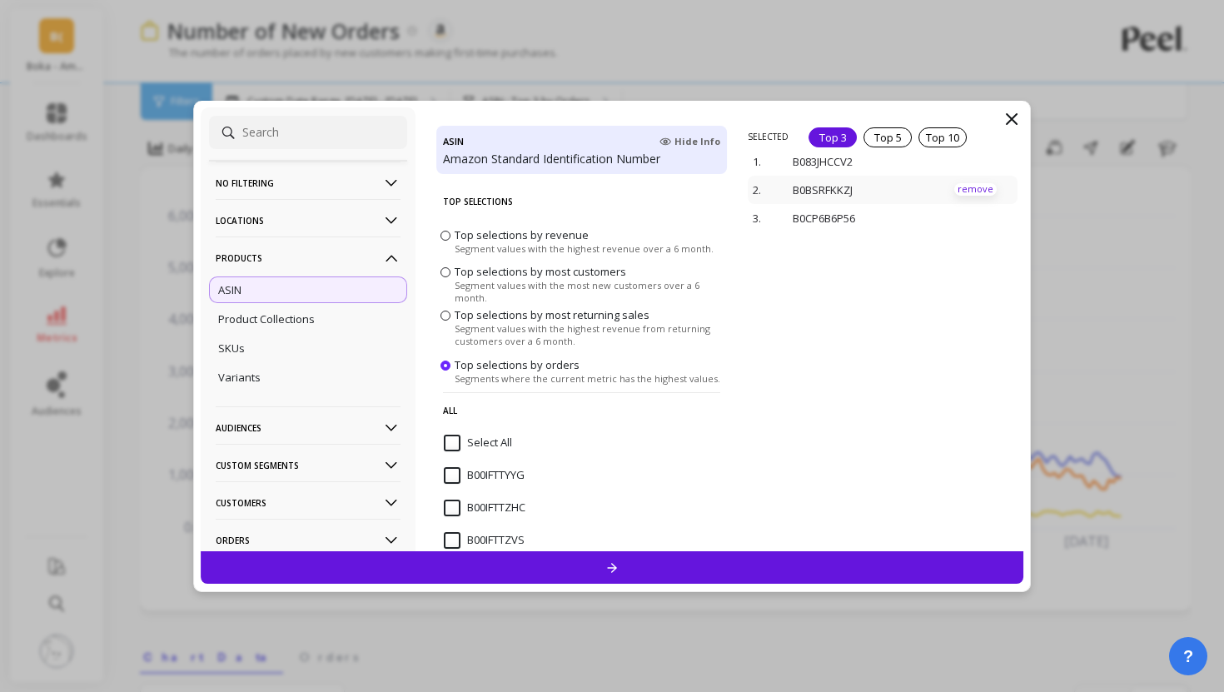
click at [971, 187] on p "remove" at bounding box center [975, 189] width 42 height 12
click at [973, 182] on p "remove" at bounding box center [975, 180] width 42 height 12
click at [898, 555] on div at bounding box center [612, 567] width 823 height 32
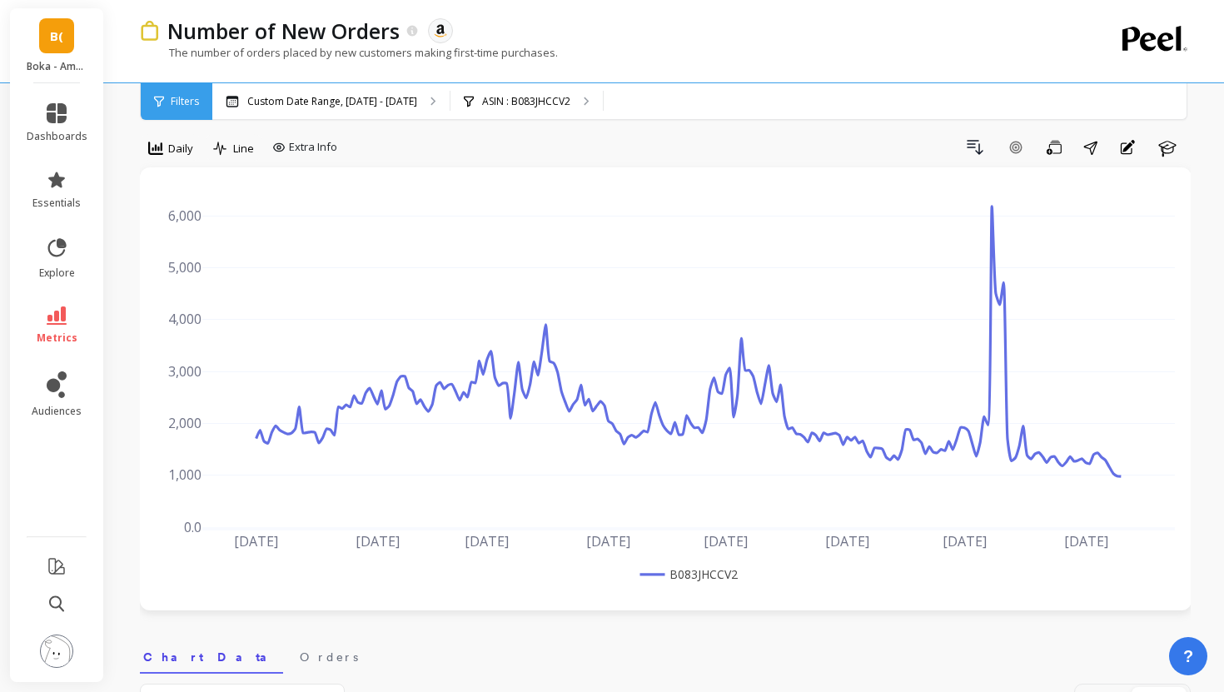
click at [184, 111] on div "Filters" at bounding box center [177, 101] width 72 height 37
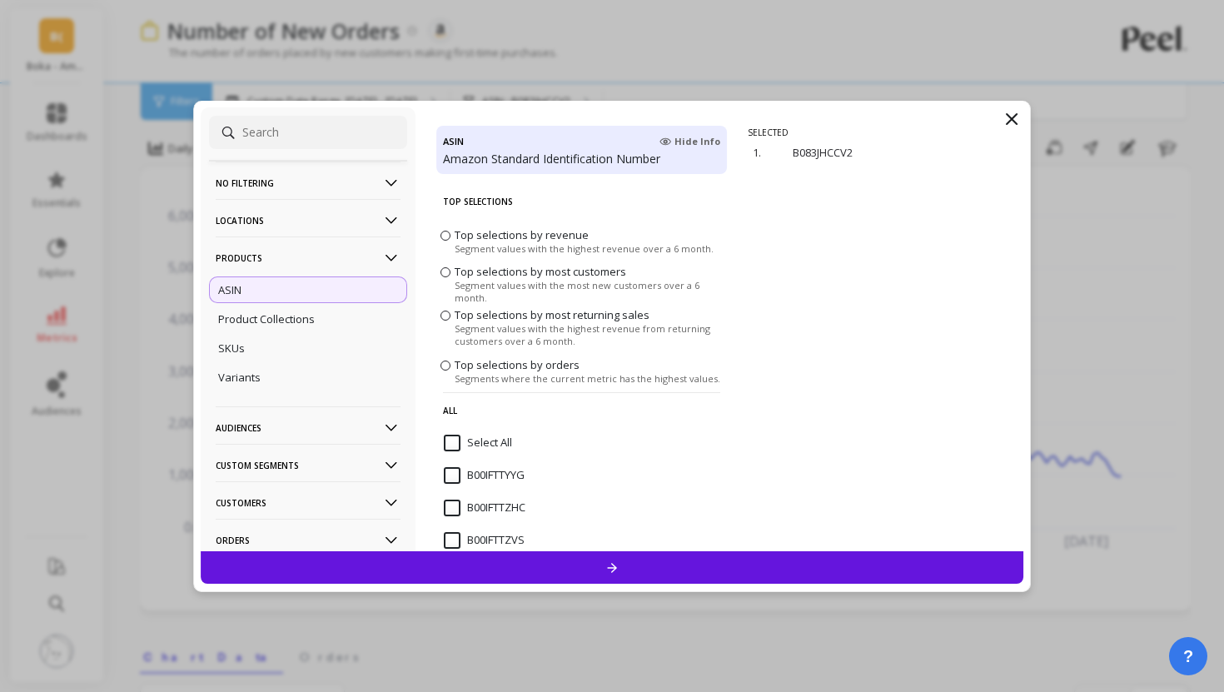
click at [452, 238] on label "Top selections by revenue Segment values with the highest revenue over a 6 mont…" at bounding box center [577, 240] width 273 height 27
click at [0, 0] on input "Top selections by revenue Segment values with the highest revenue over a 6 mont…" at bounding box center [0, 0] width 0 height 0
click at [960, 218] on p "remove" at bounding box center [975, 218] width 42 height 12
click at [826, 566] on div at bounding box center [612, 567] width 823 height 32
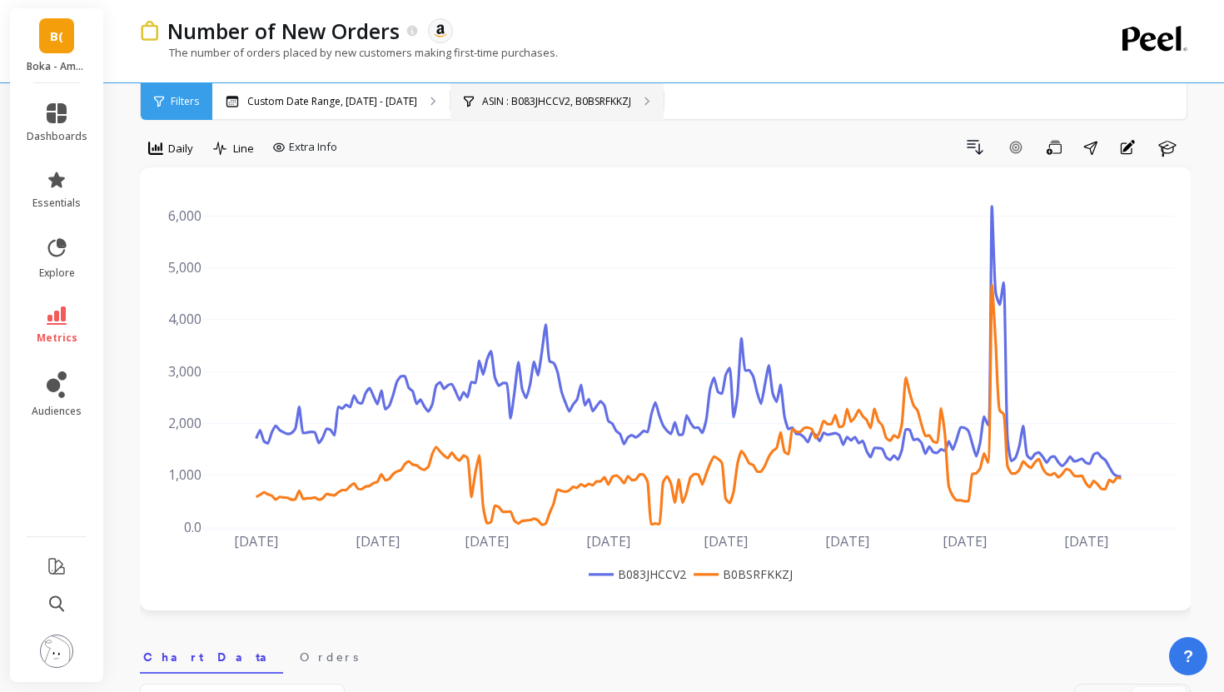
click at [493, 113] on div "ASIN : B083JHCCV2, B0BSRFKKZJ" at bounding box center [557, 101] width 213 height 37
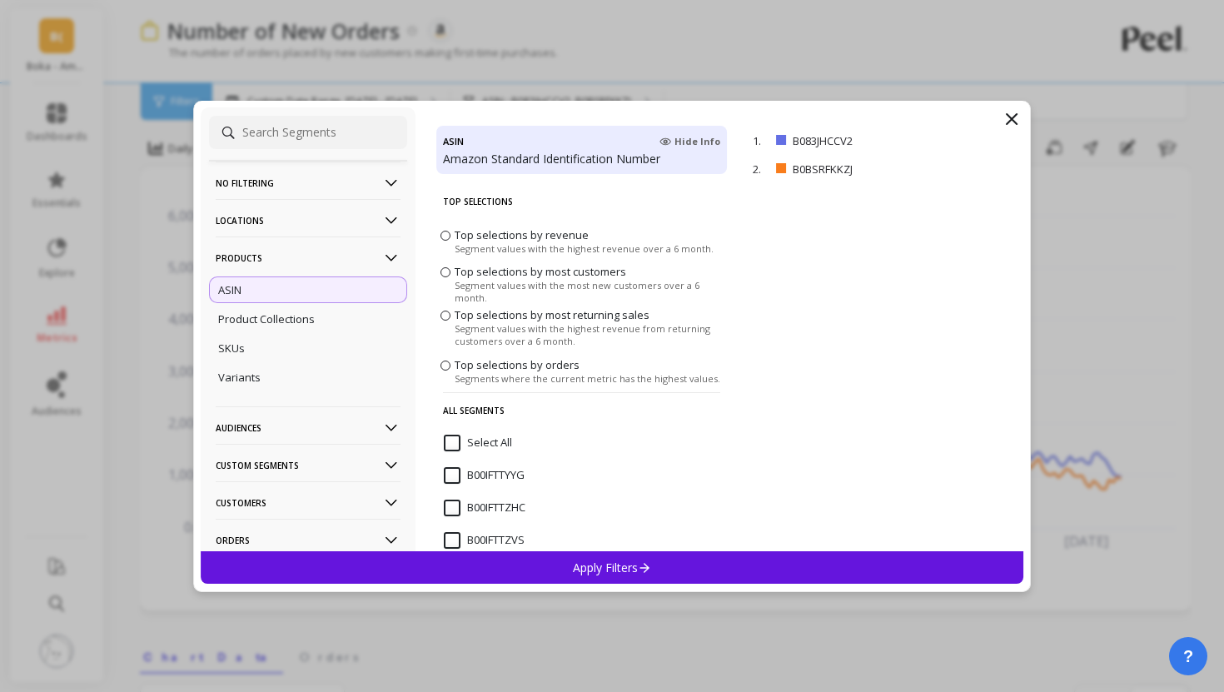
click at [460, 234] on span "Top selections by revenue" at bounding box center [522, 234] width 134 height 15
click at [0, 0] on input "Top selections by revenue Segment values with the highest revenue over a 6 mont…" at bounding box center [0, 0] width 0 height 0
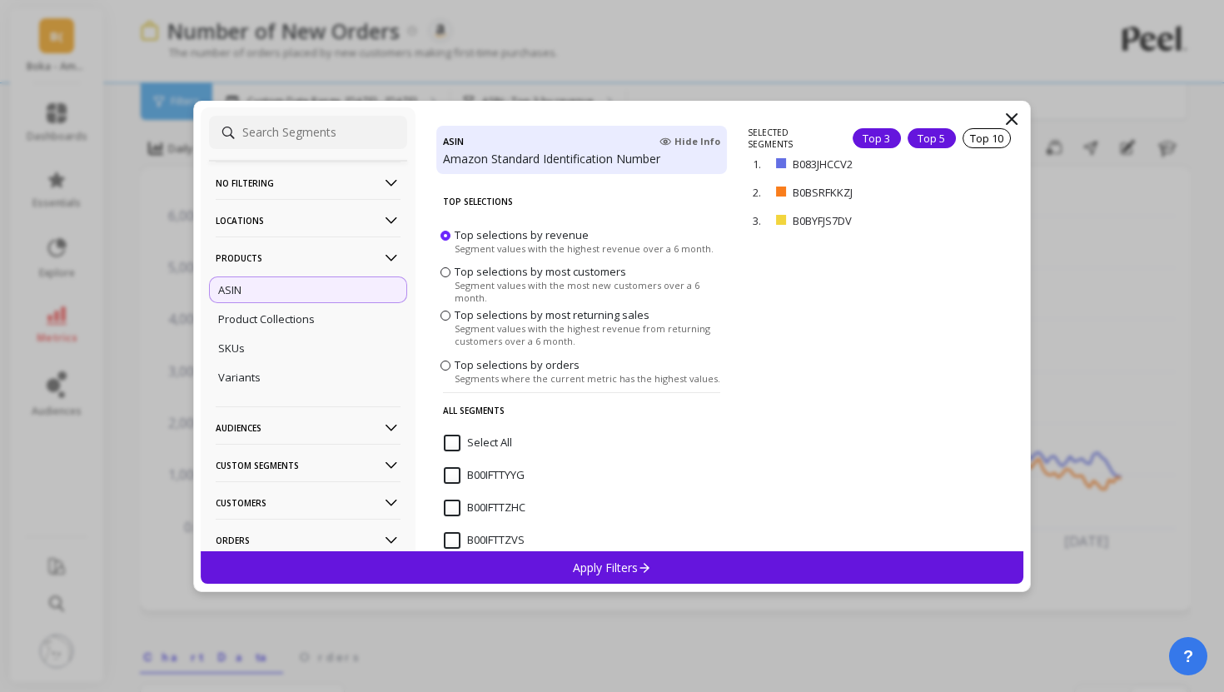
click at [933, 140] on div "Top 5" at bounding box center [932, 138] width 48 height 20
click at [983, 135] on div "Top 10" at bounding box center [987, 138] width 48 height 20
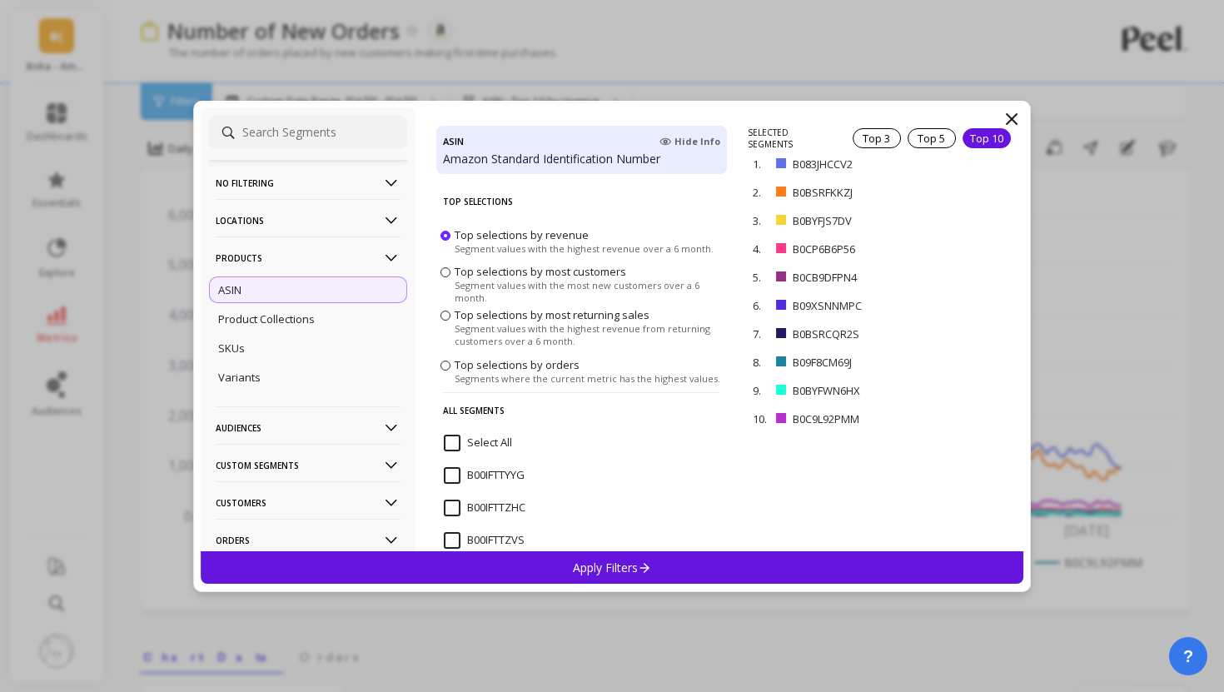
click at [904, 570] on div "Apply Filters" at bounding box center [612, 567] width 823 height 32
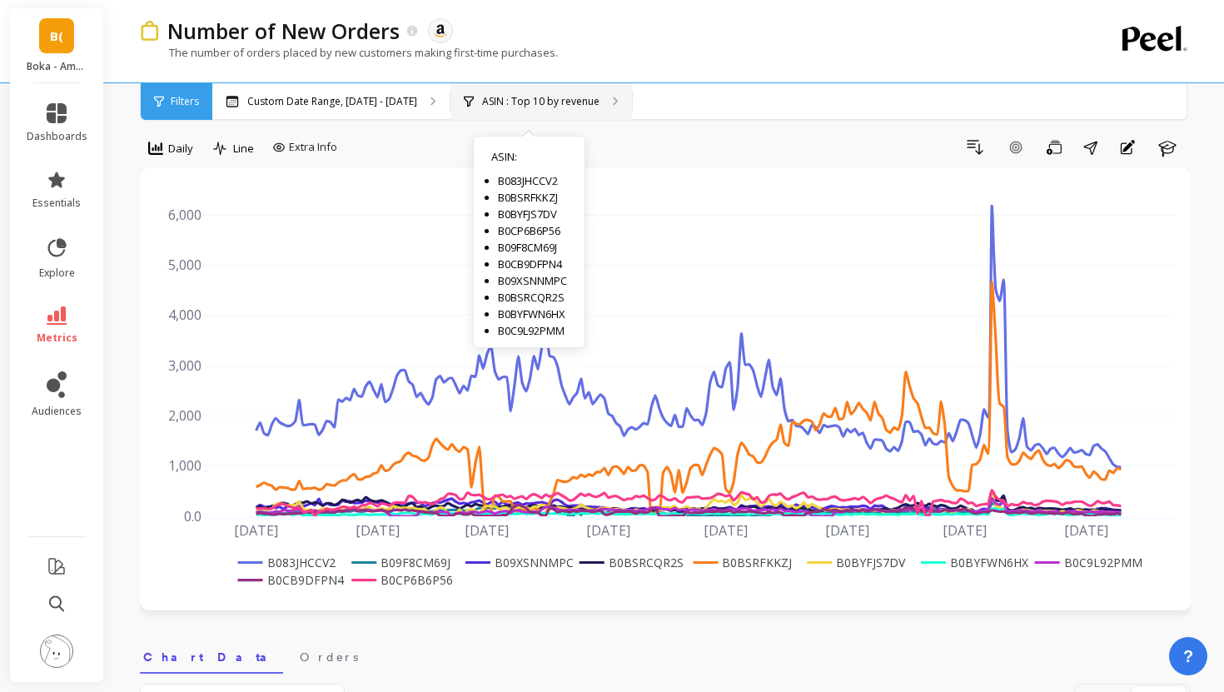
click at [526, 110] on div "ASIN : Top 10 by revenue ASIN : B083JHCCV2 B0BSRFKKZJ B0BYFJS7DV B0CP6B6P56 B09…" at bounding box center [542, 101] width 182 height 37
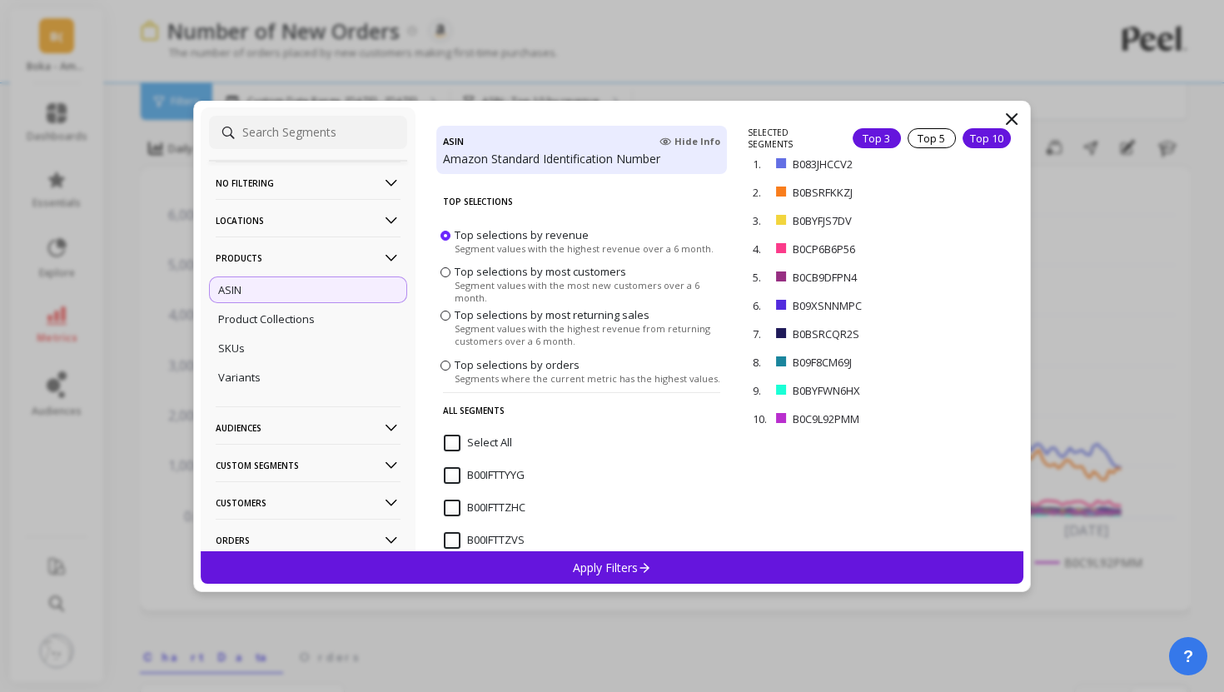
click at [881, 133] on div "Top 3" at bounding box center [877, 138] width 48 height 20
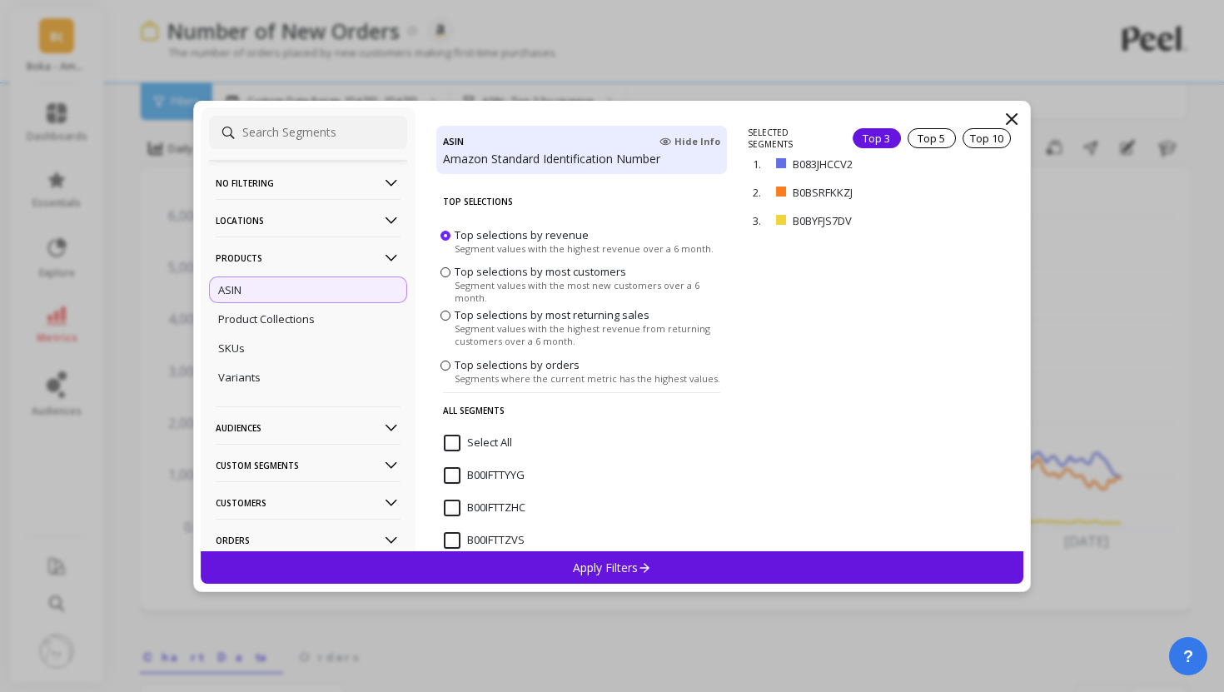
click at [877, 560] on div "Apply Filters" at bounding box center [612, 567] width 823 height 32
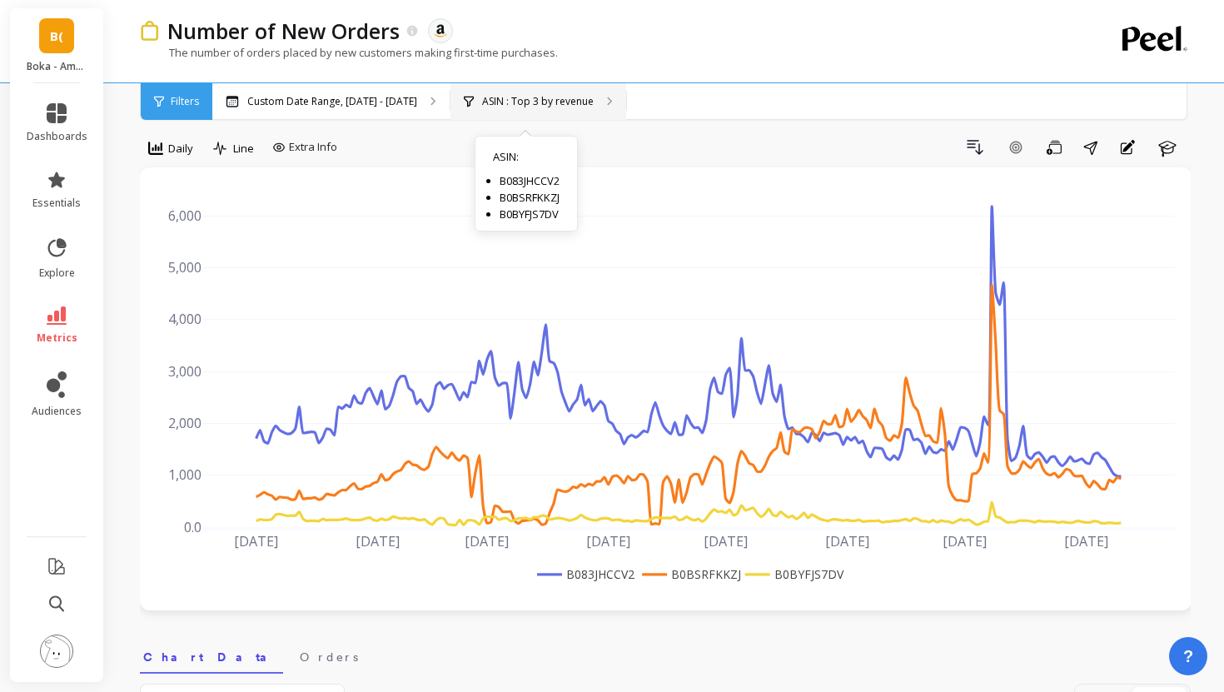
click at [472, 93] on div "ASIN : Top 3 by revenue ASIN : B083JHCCV2 B0BSRFKKZJ B0BYFJS7DV" at bounding box center [539, 101] width 176 height 37
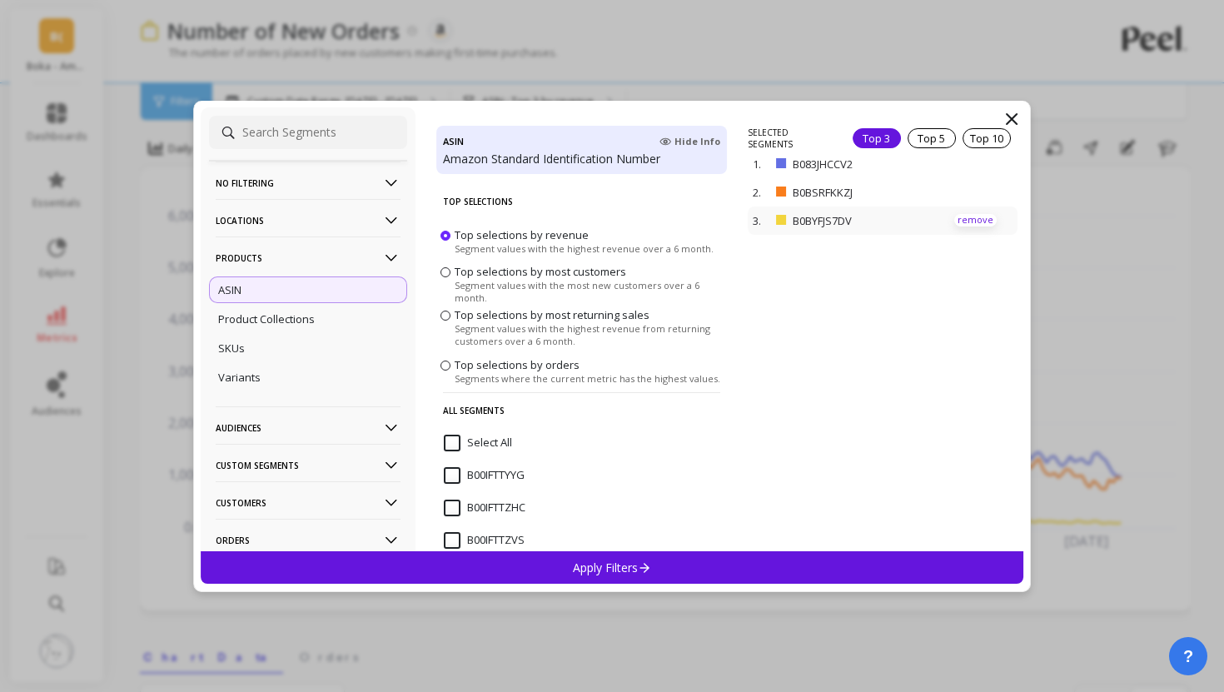
click at [975, 216] on p "remove" at bounding box center [975, 220] width 42 height 12
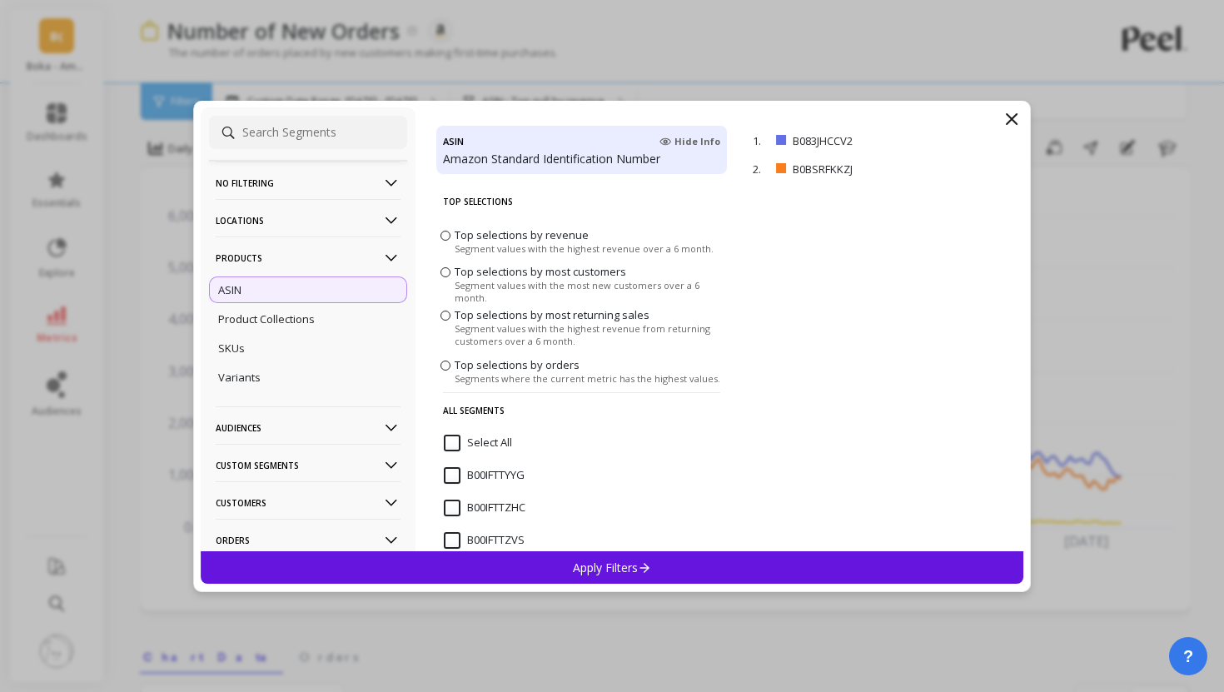
click at [568, 309] on span "Top selections by most returning sales" at bounding box center [552, 314] width 195 height 15
click at [0, 0] on input "Top selections by most returning sales Segment values with the highest revenue …" at bounding box center [0, 0] width 0 height 0
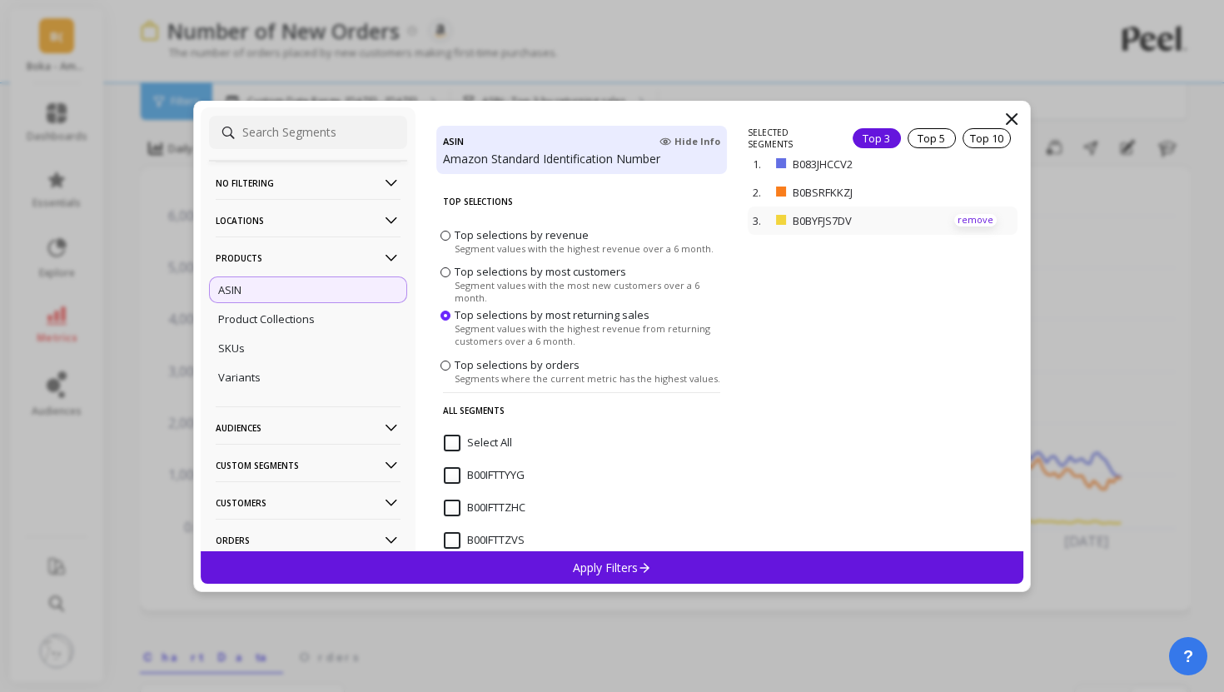
click at [978, 216] on p "remove" at bounding box center [975, 220] width 42 height 12
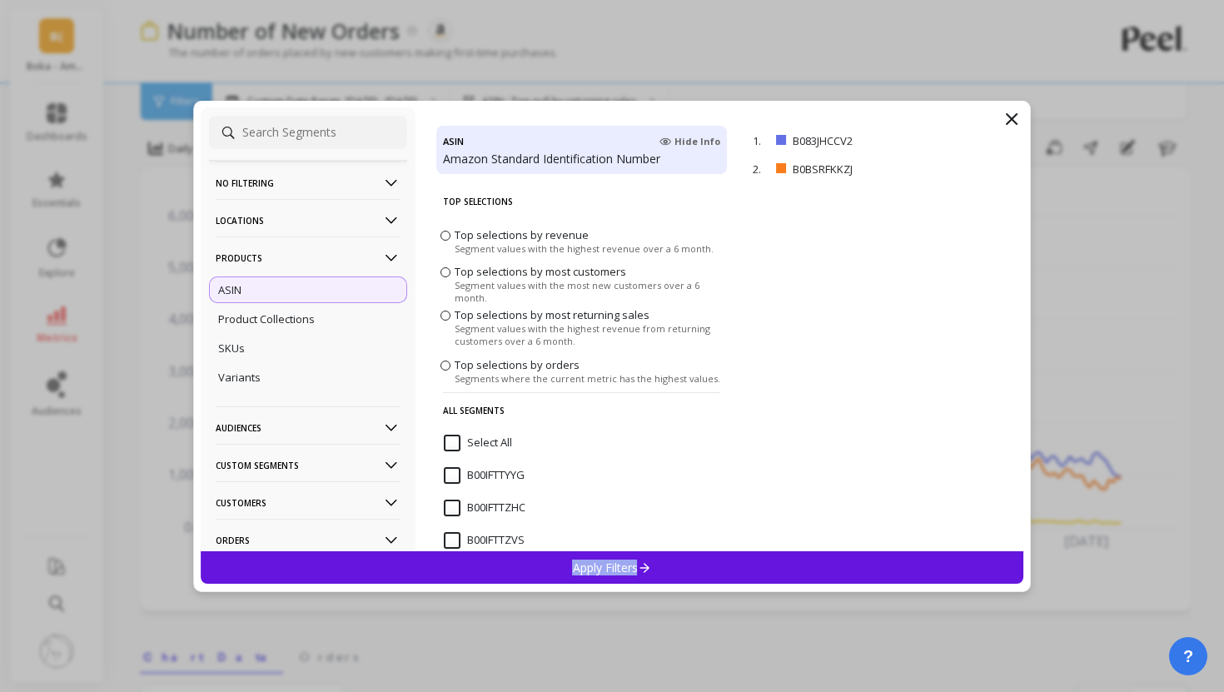
click at [881, 559] on div "Apply Filters" at bounding box center [612, 567] width 823 height 32
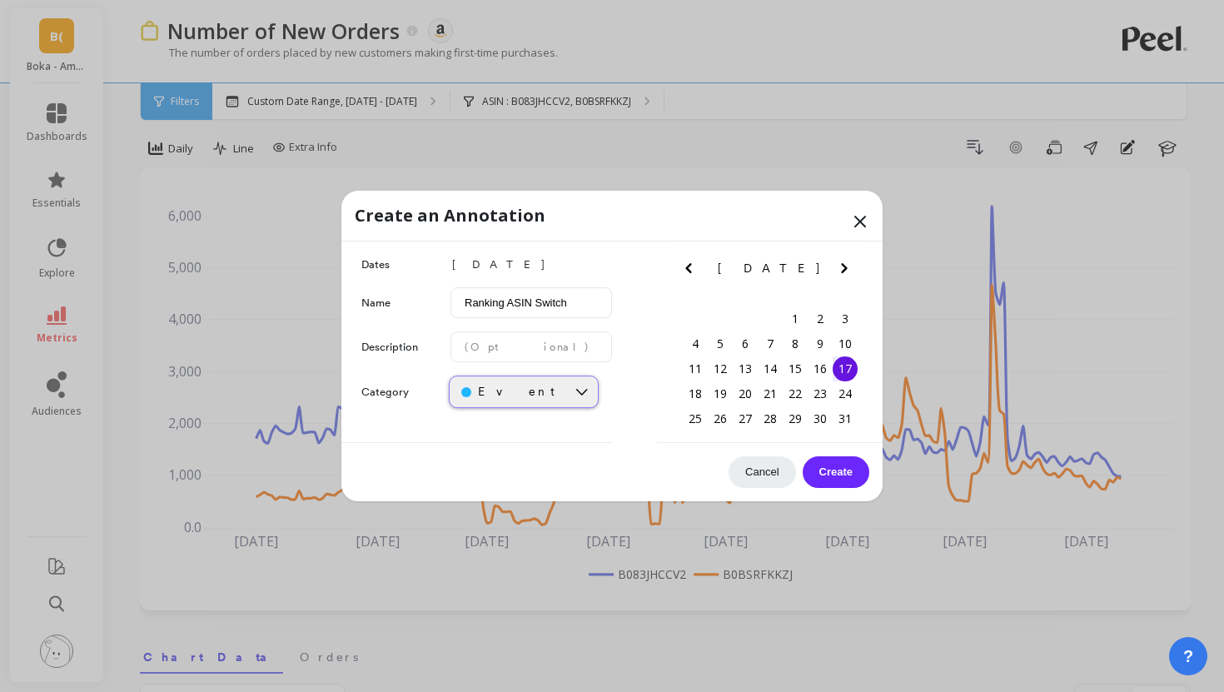
type input "Ranking ASIN Switch"
click at [546, 392] on div "Event" at bounding box center [507, 392] width 93 height 16
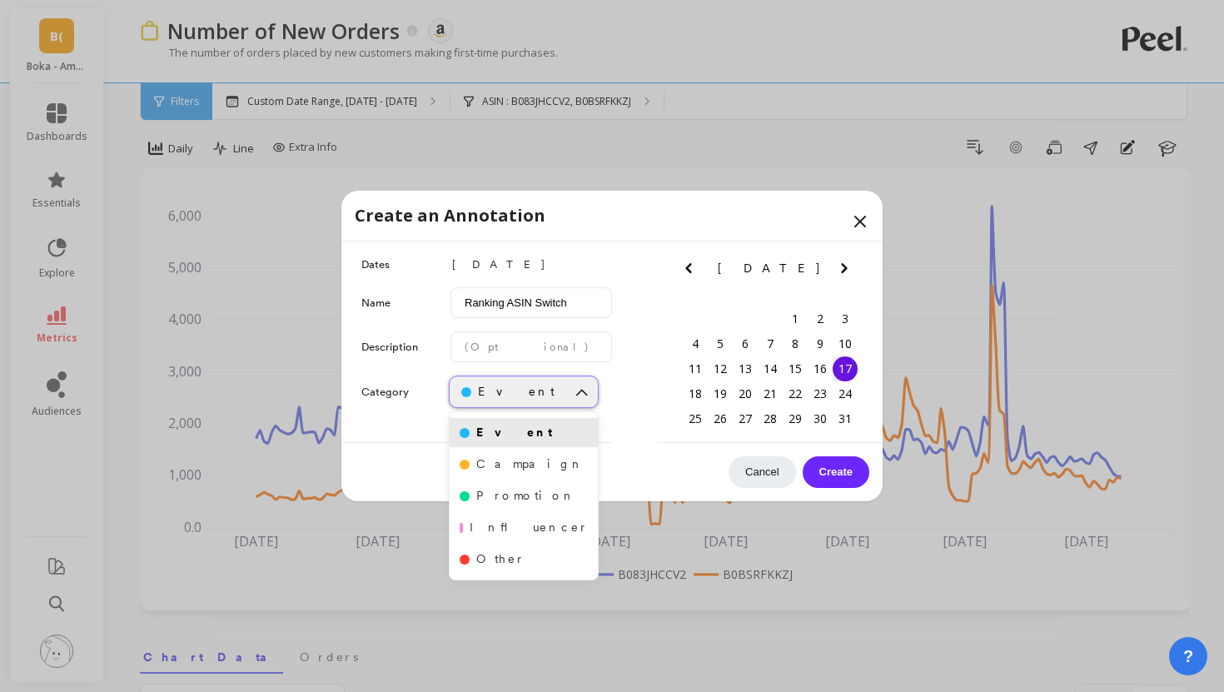
click at [546, 391] on div "Event" at bounding box center [507, 392] width 93 height 16
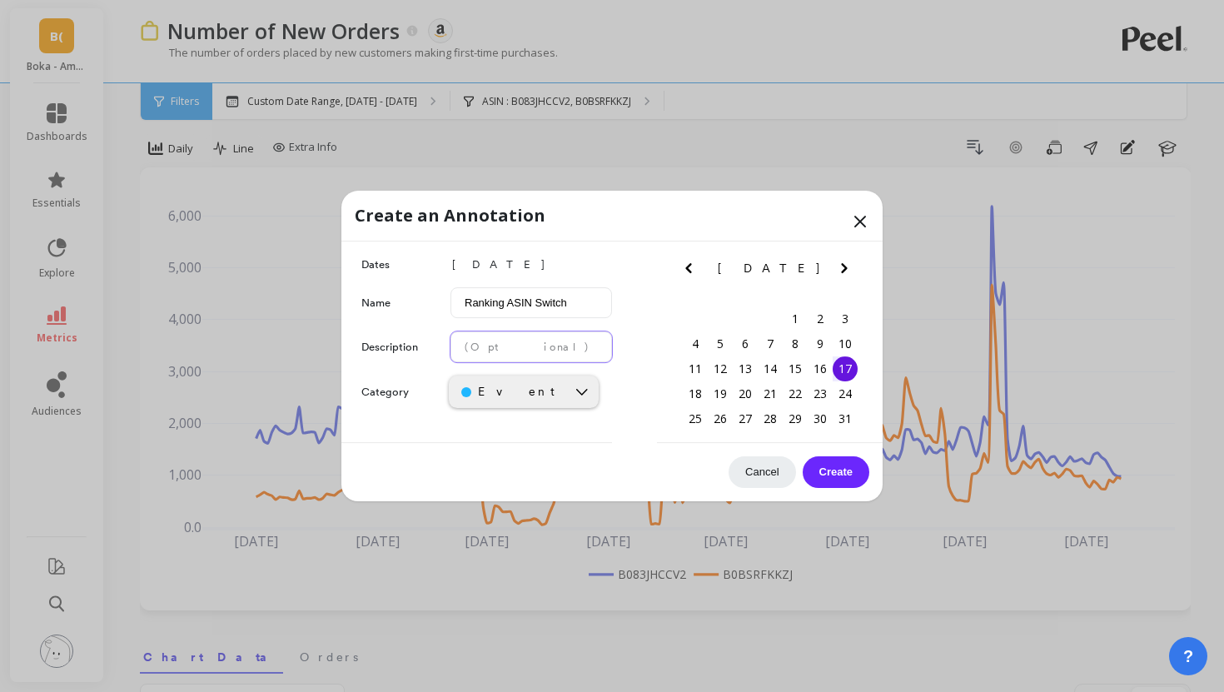
click at [523, 354] on input "text" at bounding box center [532, 346] width 162 height 31
type input "Whitening Ranking ASIN"
click at [832, 470] on button "Create" at bounding box center [836, 472] width 67 height 32
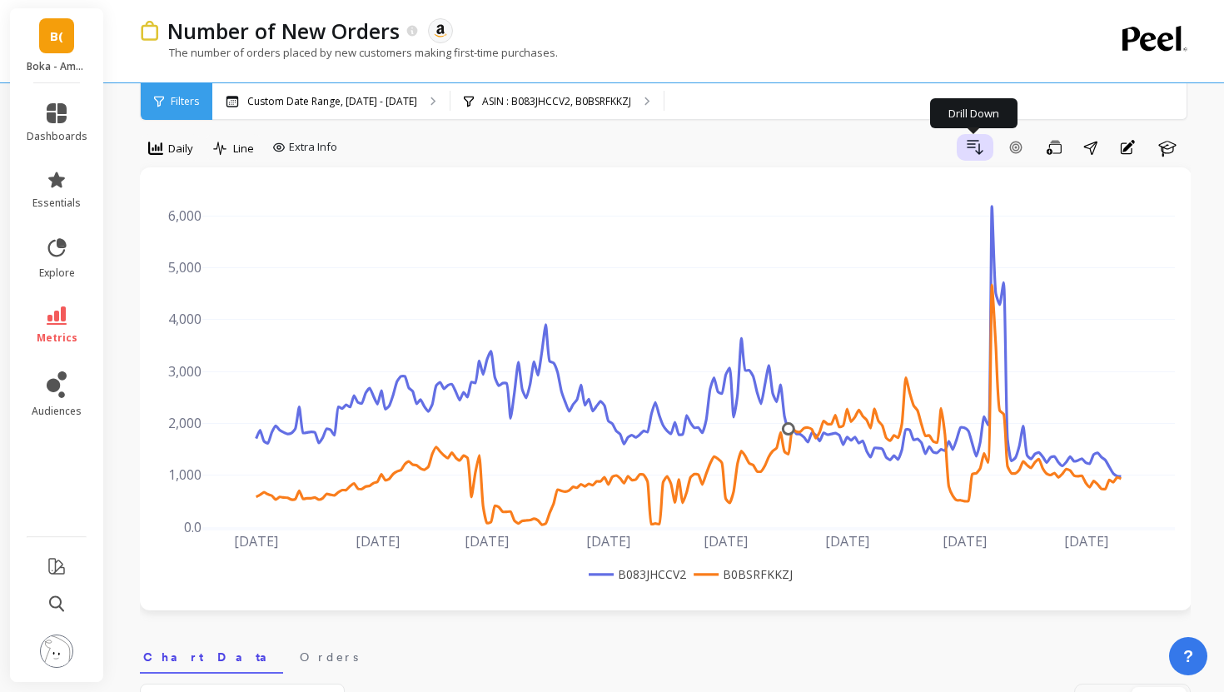
click at [983, 149] on icon "button" at bounding box center [975, 147] width 20 height 20
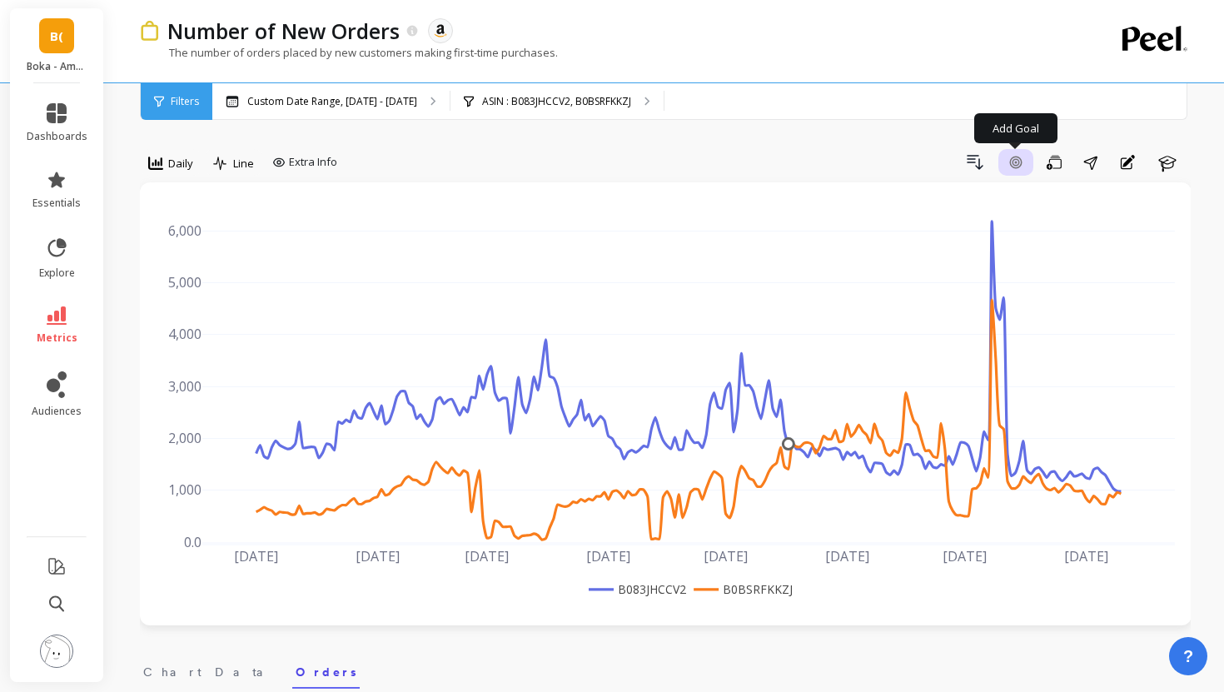
click at [1016, 163] on icon "button" at bounding box center [1016, 163] width 2 height 2
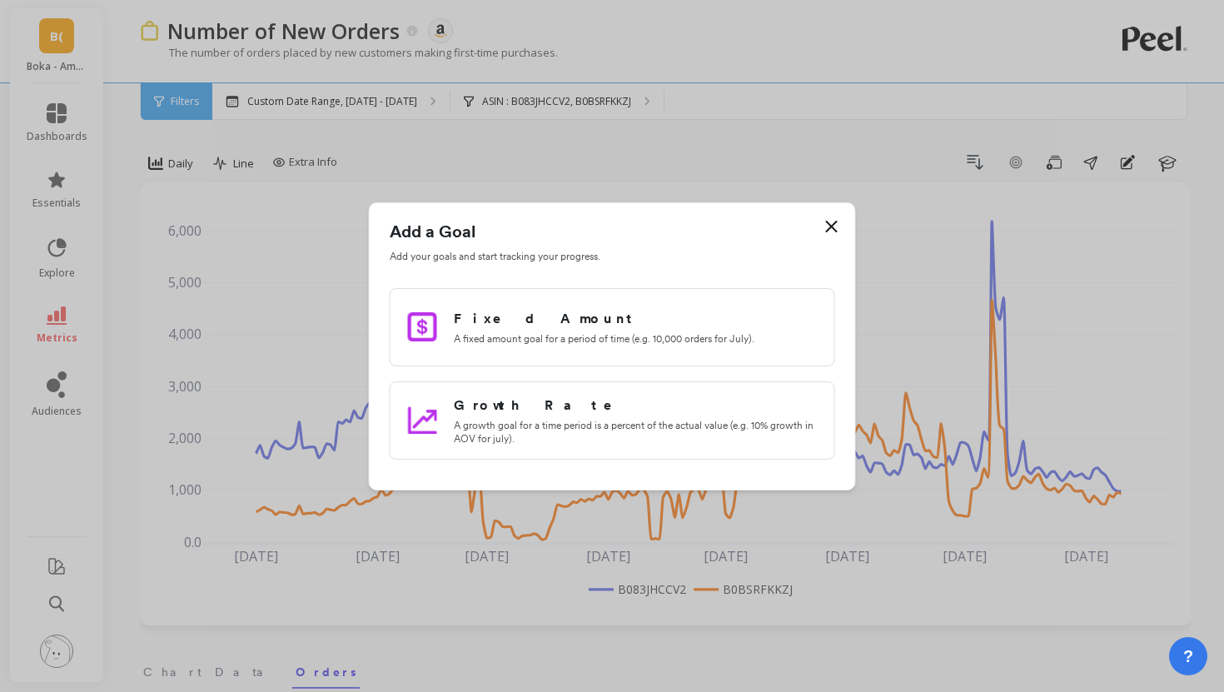
click at [829, 224] on icon at bounding box center [832, 227] width 10 height 10
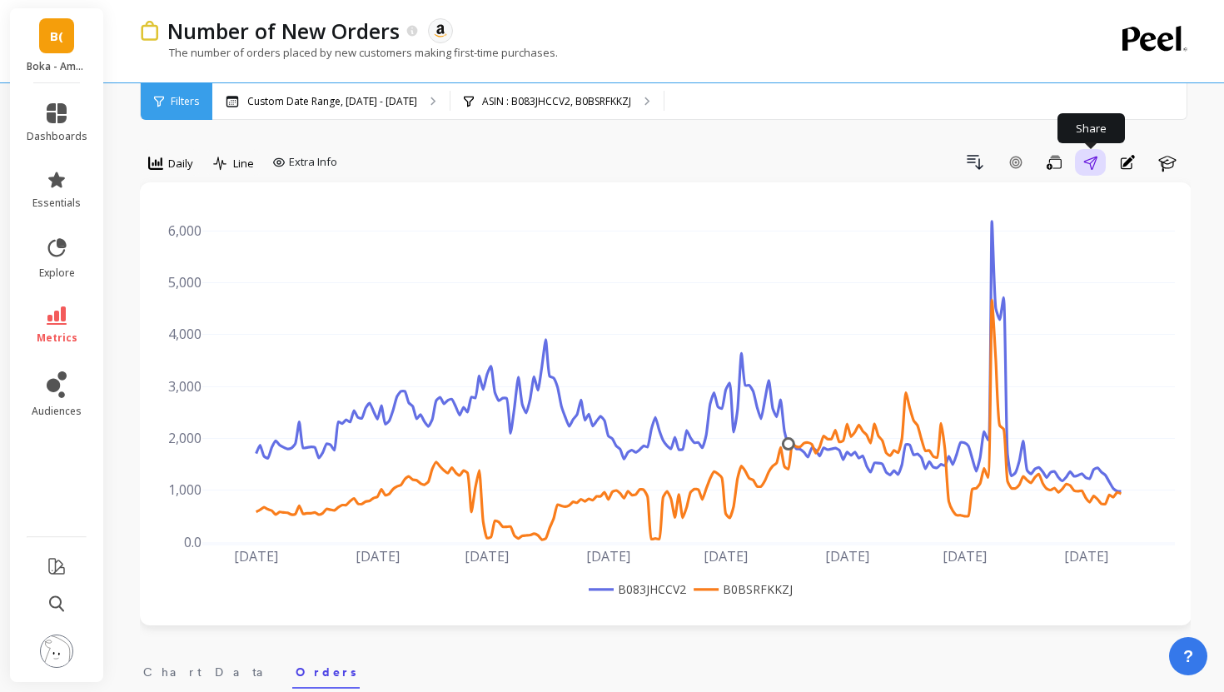
click at [1091, 166] on icon "button" at bounding box center [1090, 163] width 14 height 14
click at [177, 154] on div "Daily" at bounding box center [170, 163] width 45 height 20
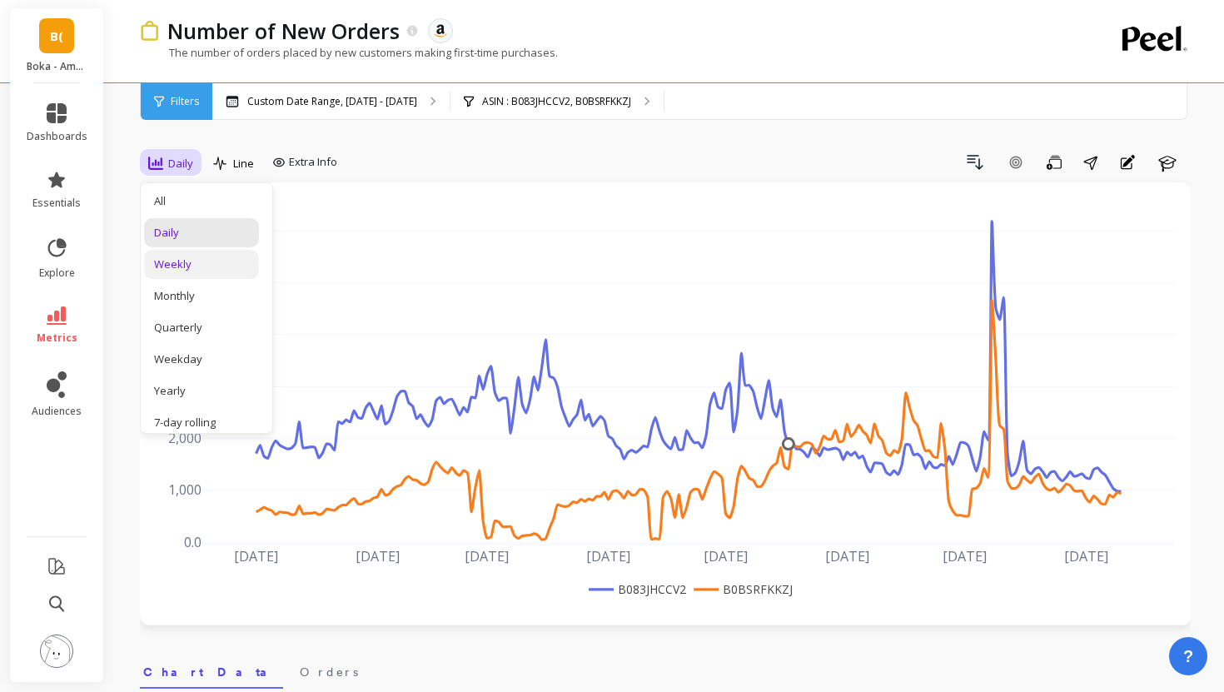
click at [189, 272] on div "Weekly" at bounding box center [201, 264] width 115 height 29
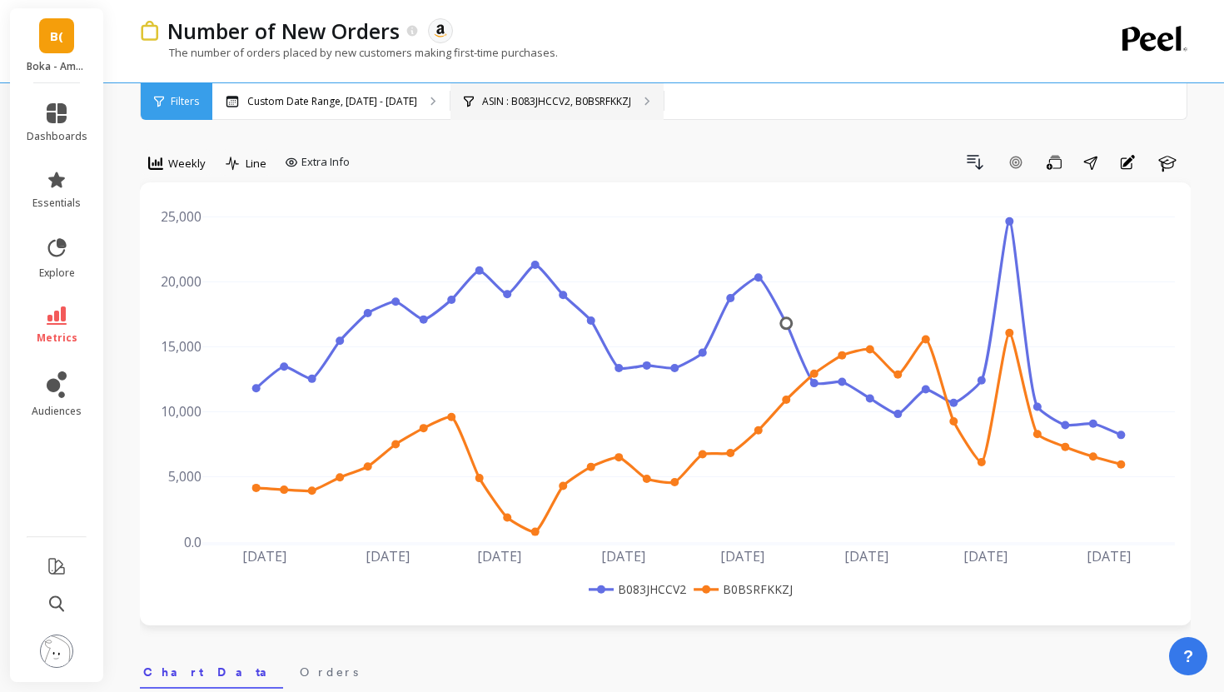
click at [506, 117] on div "ASIN : B083JHCCV2, B0BSRFKKZJ" at bounding box center [557, 101] width 213 height 37
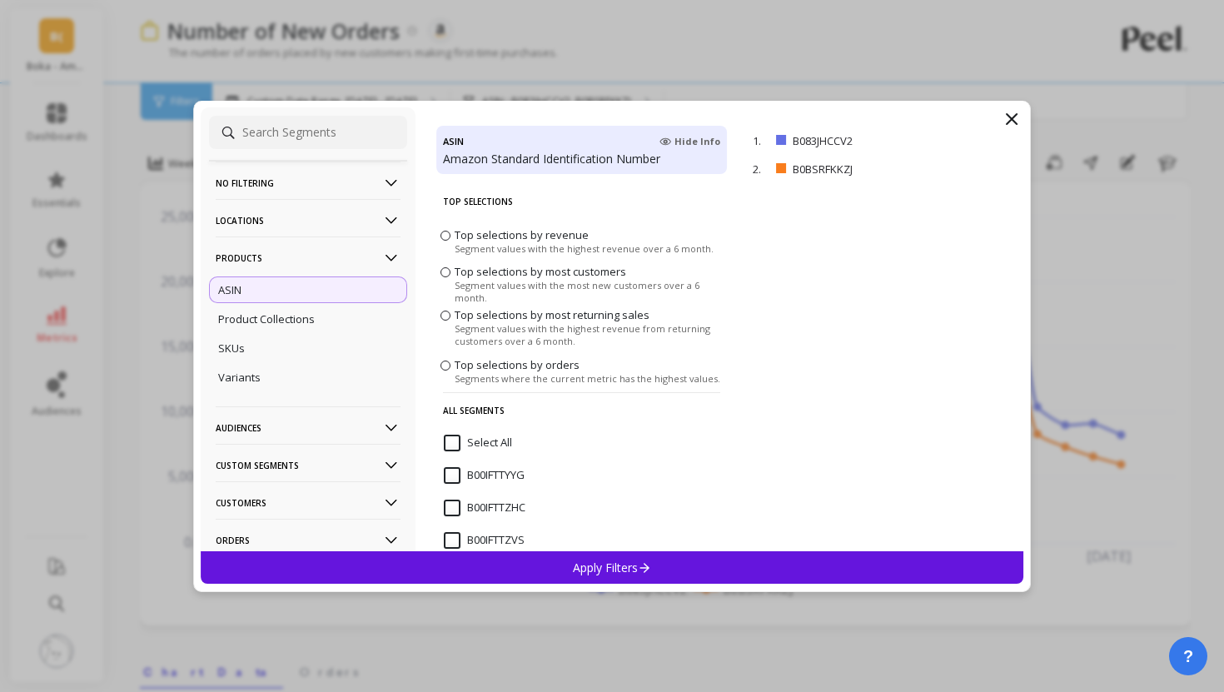
click at [506, 236] on span "Top selections by revenue" at bounding box center [522, 234] width 134 height 15
click at [0, 0] on input "Top selections by revenue Segment values with the highest revenue over a 6 mont…" at bounding box center [0, 0] width 0 height 0
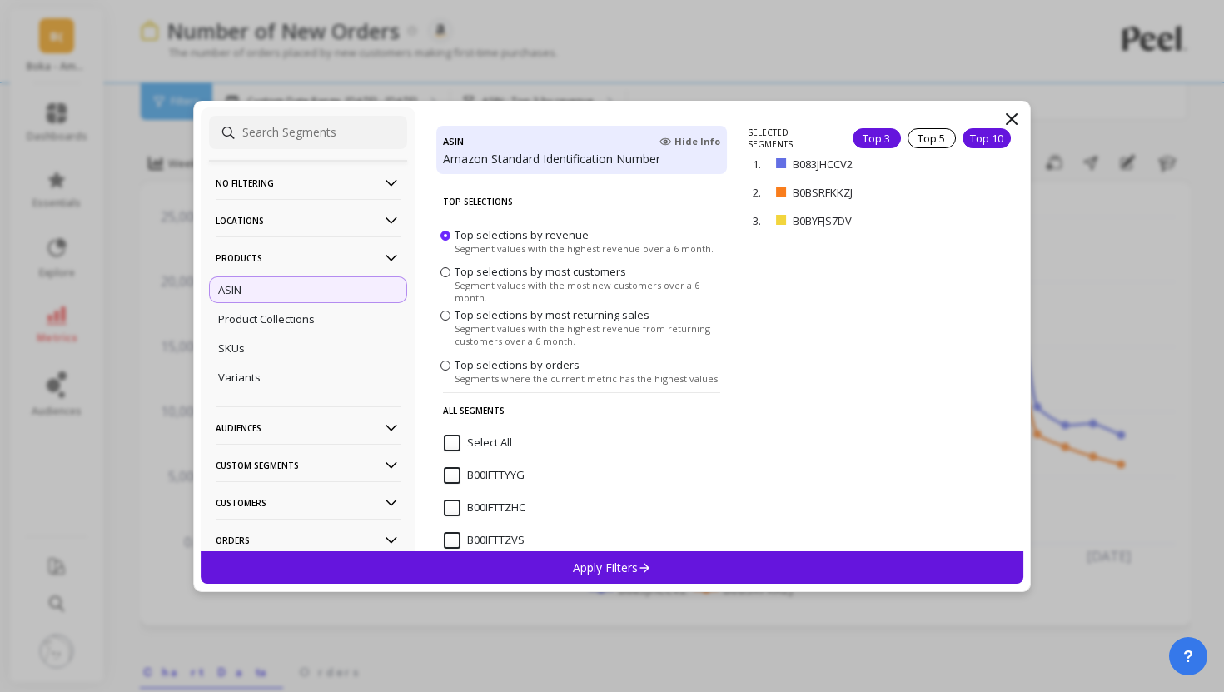
click at [972, 139] on div "Top 10" at bounding box center [987, 138] width 48 height 20
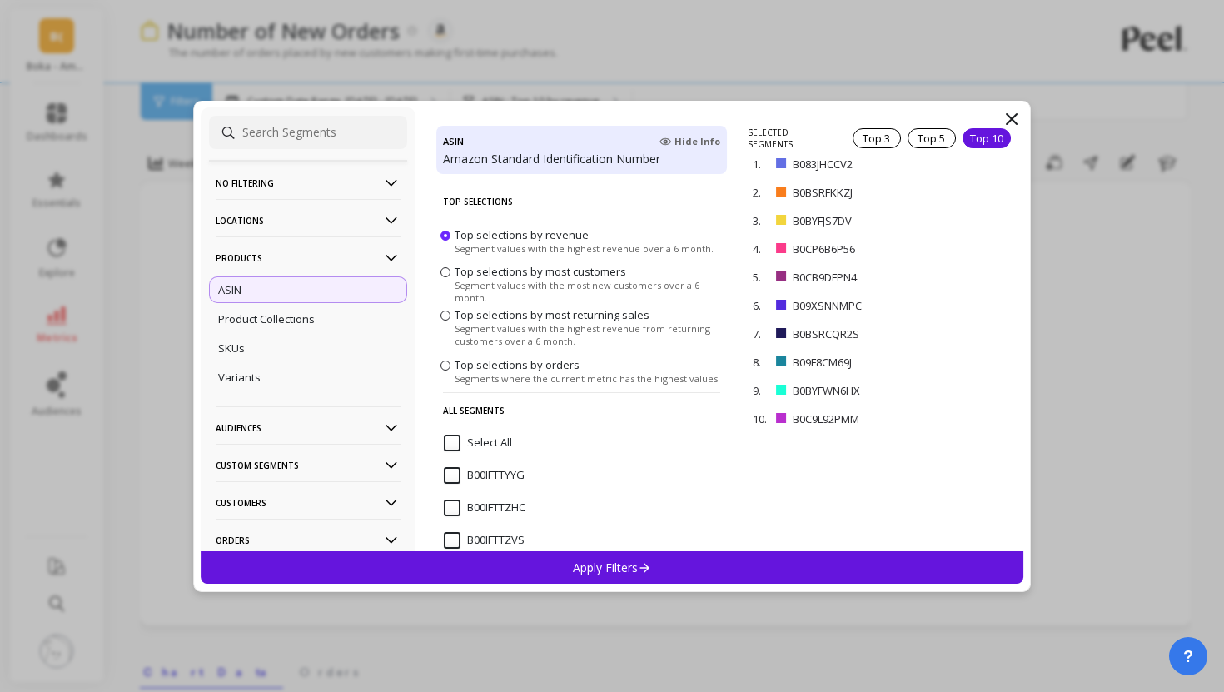
click at [869, 572] on div "Apply Filters" at bounding box center [612, 567] width 823 height 32
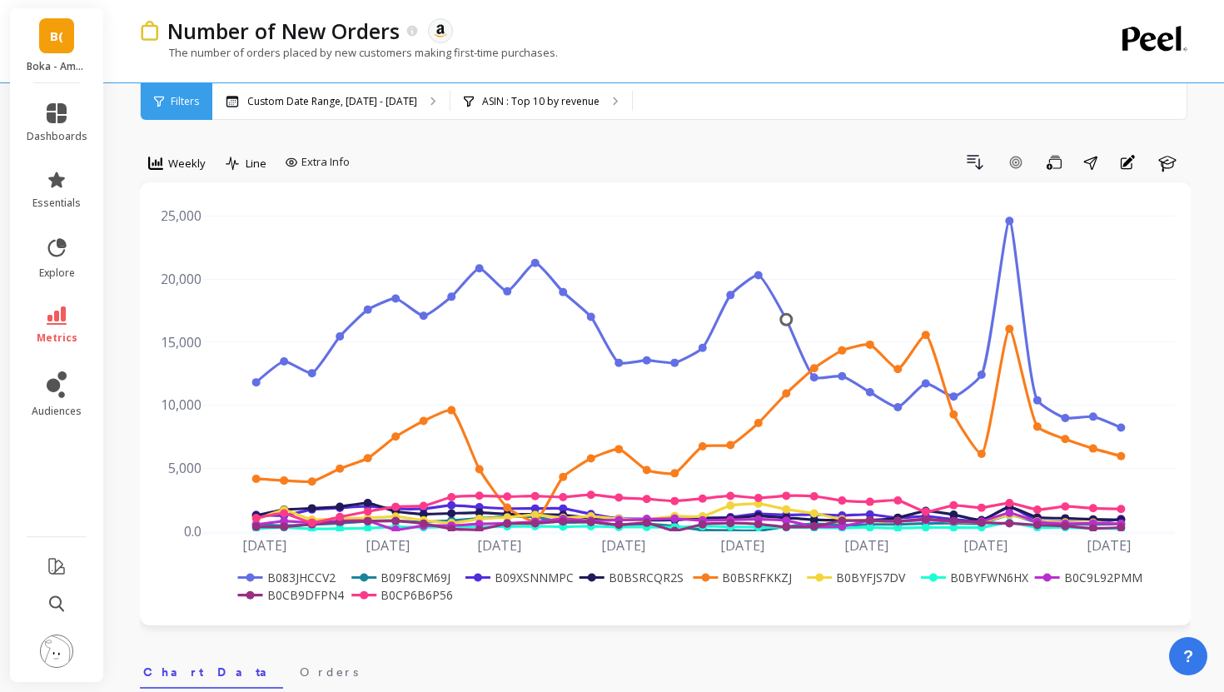
click at [418, 593] on rect at bounding box center [399, 594] width 105 height 17
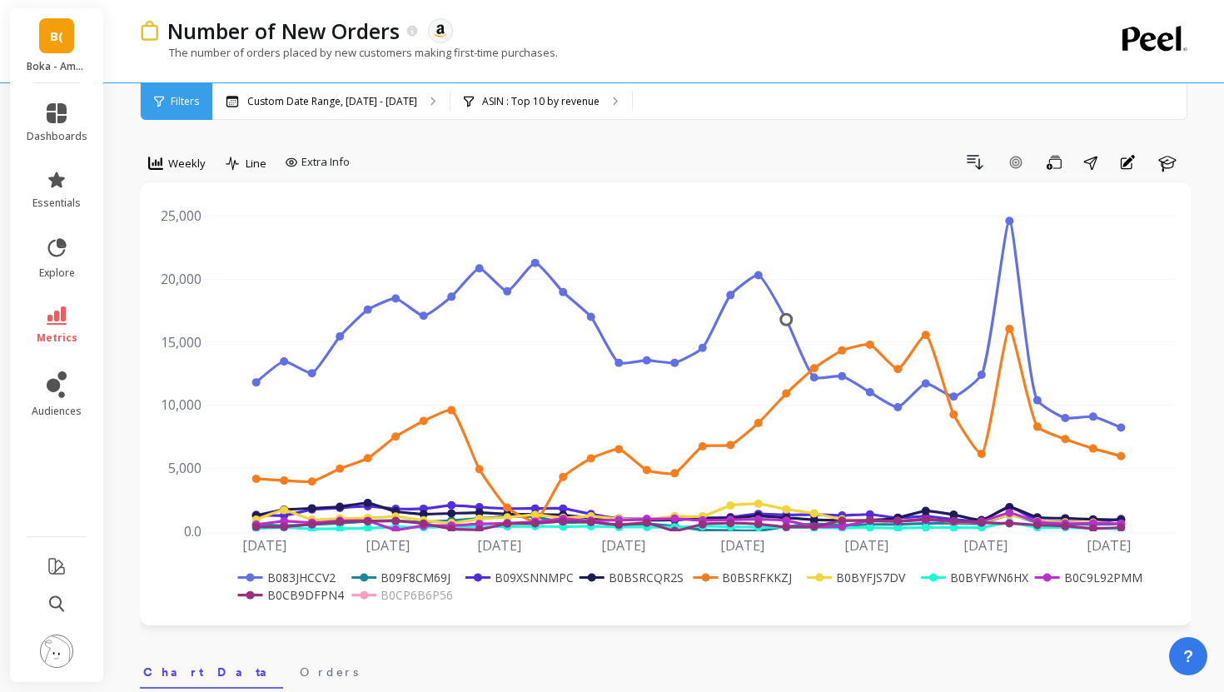
click at [315, 592] on rect at bounding box center [288, 594] width 108 height 17
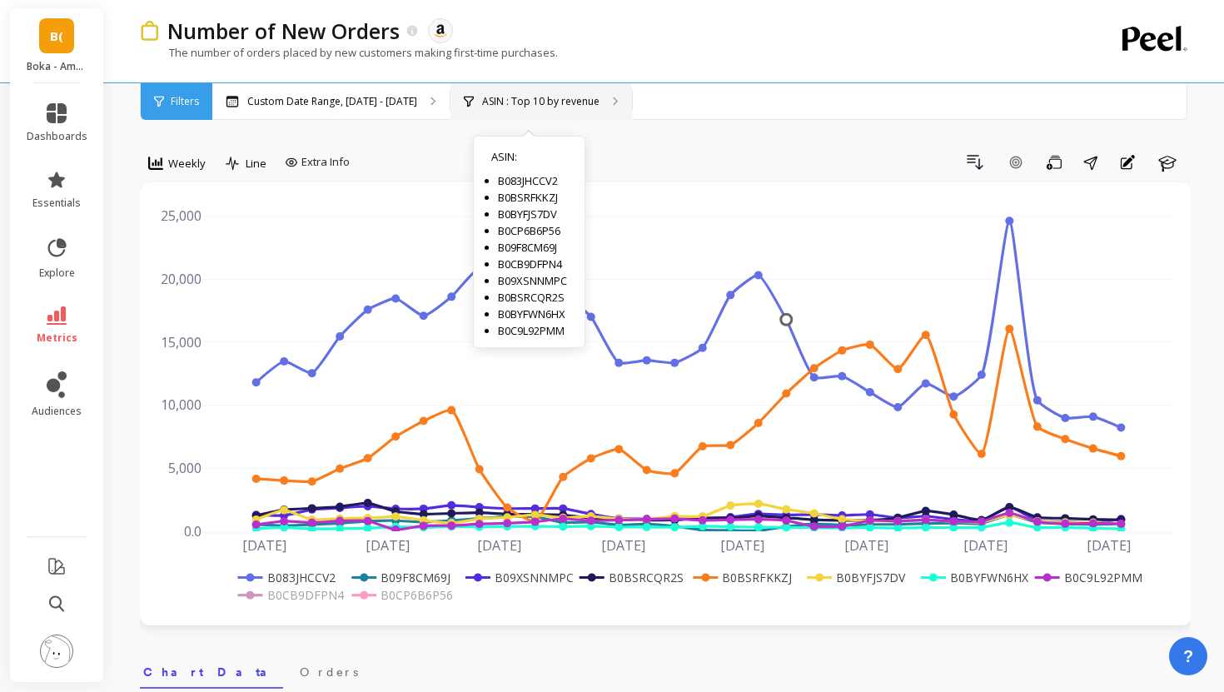
click at [493, 107] on p "ASIN : Top 10 by revenue" at bounding box center [540, 101] width 117 height 13
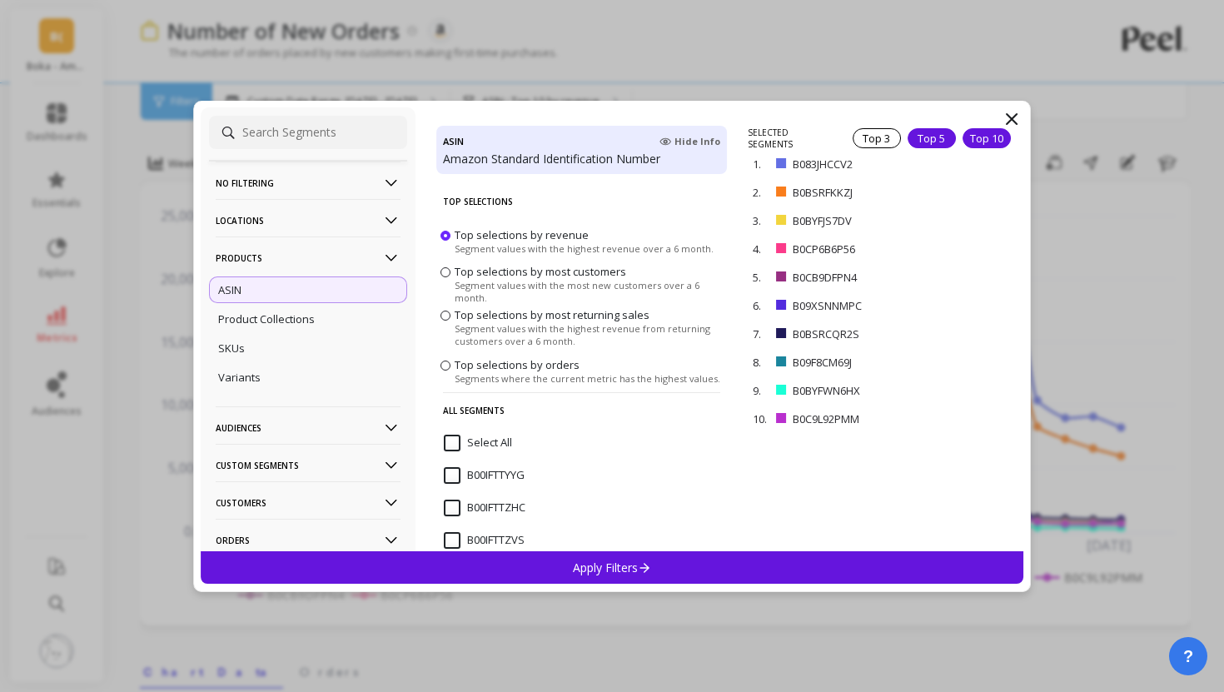
click at [941, 129] on div "Top 5" at bounding box center [932, 138] width 48 height 20
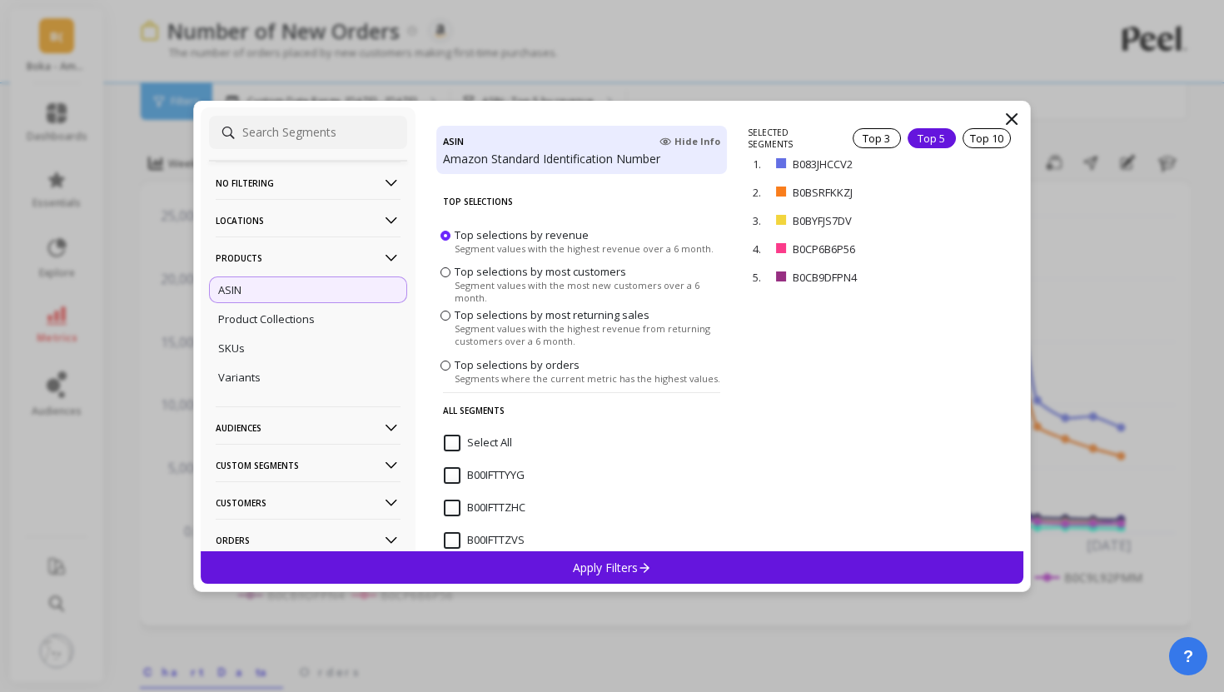
click at [835, 563] on div "Apply Filters" at bounding box center [612, 567] width 823 height 32
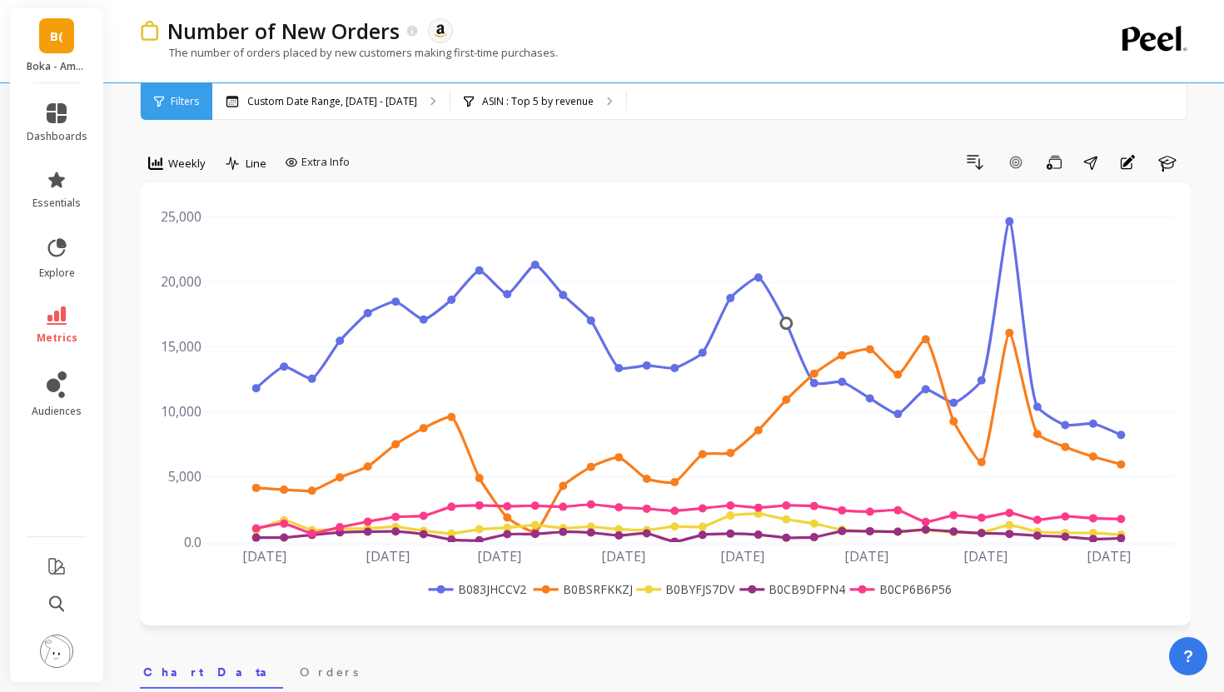
drag, startPoint x: 963, startPoint y: 590, endPoint x: 885, endPoint y: 591, distance: 77.4
click at [885, 591] on div "[DATE] [DATE] [DATE] [DATE] [DATE] [DATE] [DATE] [DATE] 0.0 5,000 10,000 15,000…" at bounding box center [666, 404] width 1018 height 410
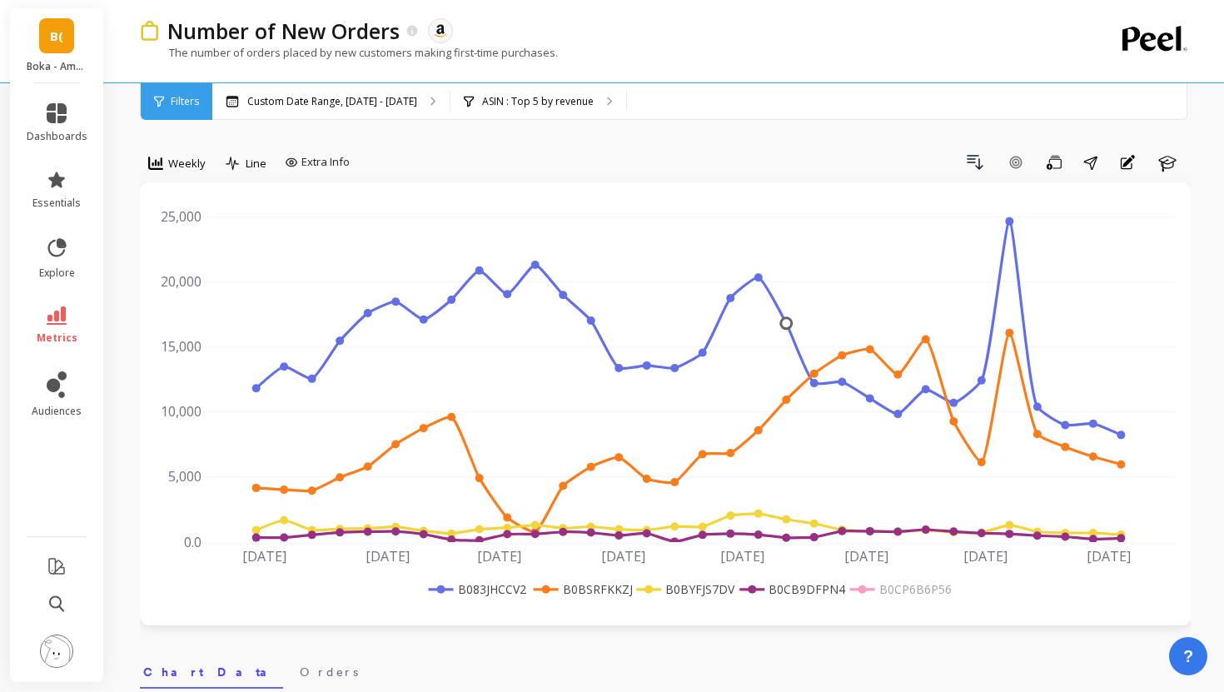
click at [885, 595] on rect at bounding box center [898, 588] width 105 height 17
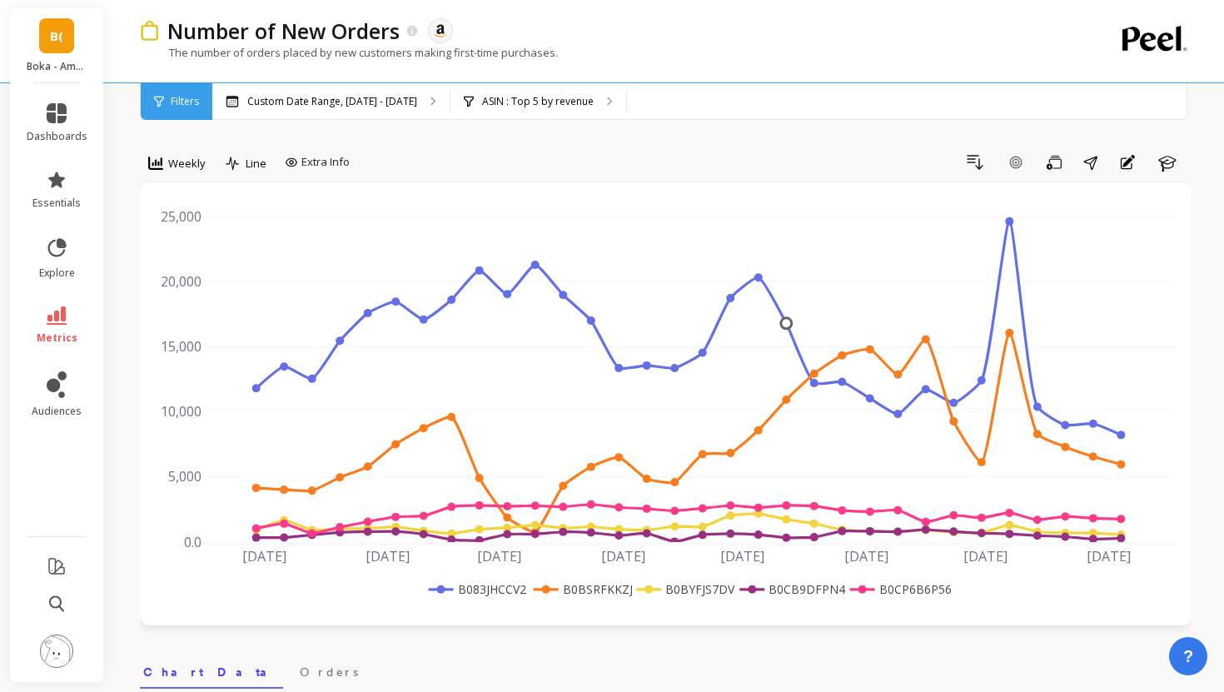
click at [797, 585] on rect at bounding box center [789, 588] width 108 height 17
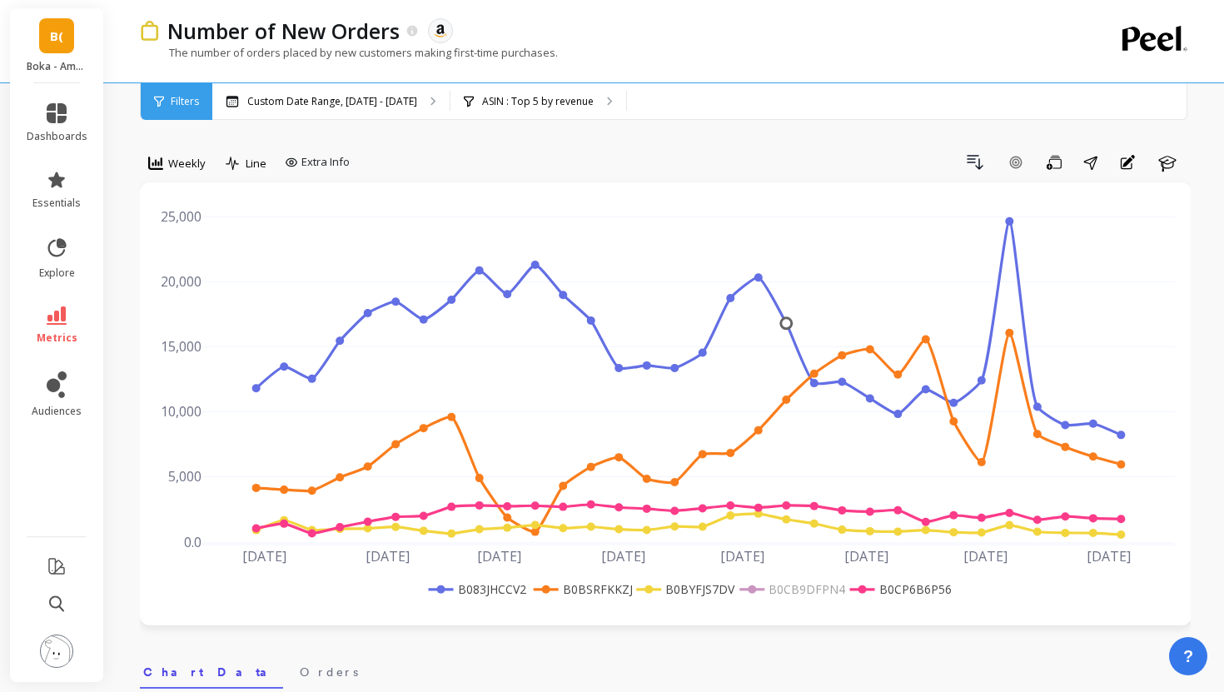
click at [698, 587] on rect at bounding box center [683, 588] width 102 height 17
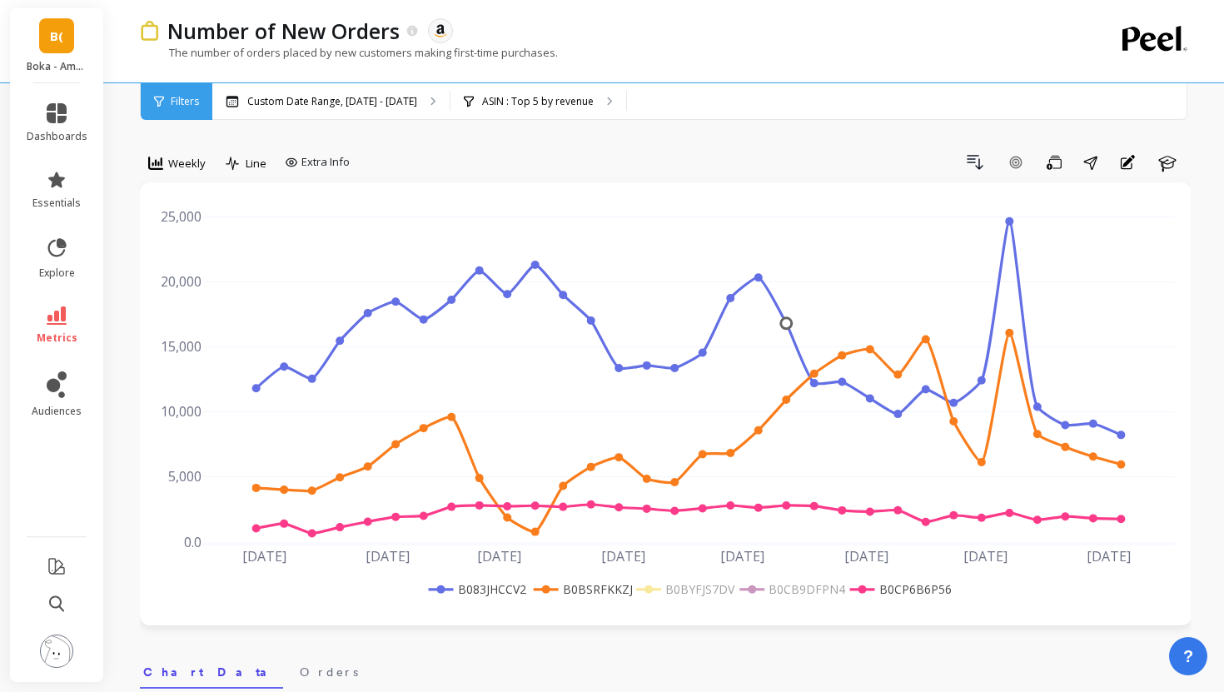
drag, startPoint x: 980, startPoint y: 583, endPoint x: 865, endPoint y: 587, distance: 115.0
click at [865, 587] on div "[DATE] [DATE] [DATE] [DATE] [DATE] [DATE] [DATE] [DATE] 0.0 5,000 10,000 15,000…" at bounding box center [666, 404] width 1018 height 410
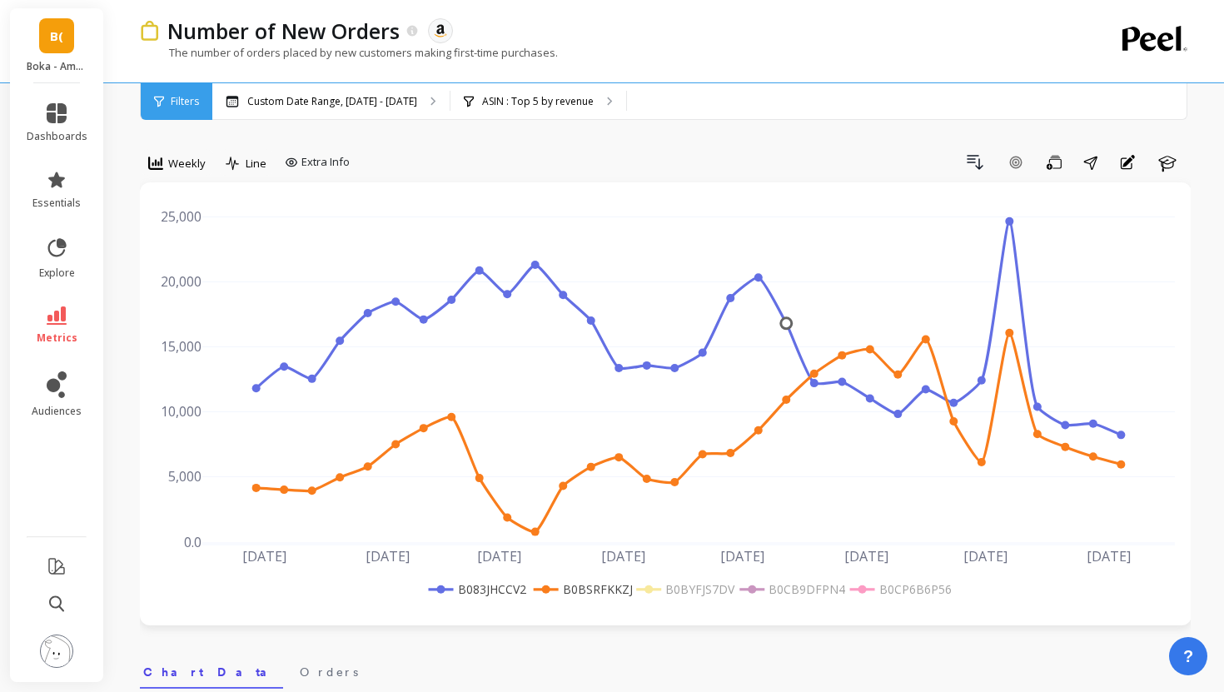
click at [897, 582] on rect at bounding box center [898, 588] width 105 height 17
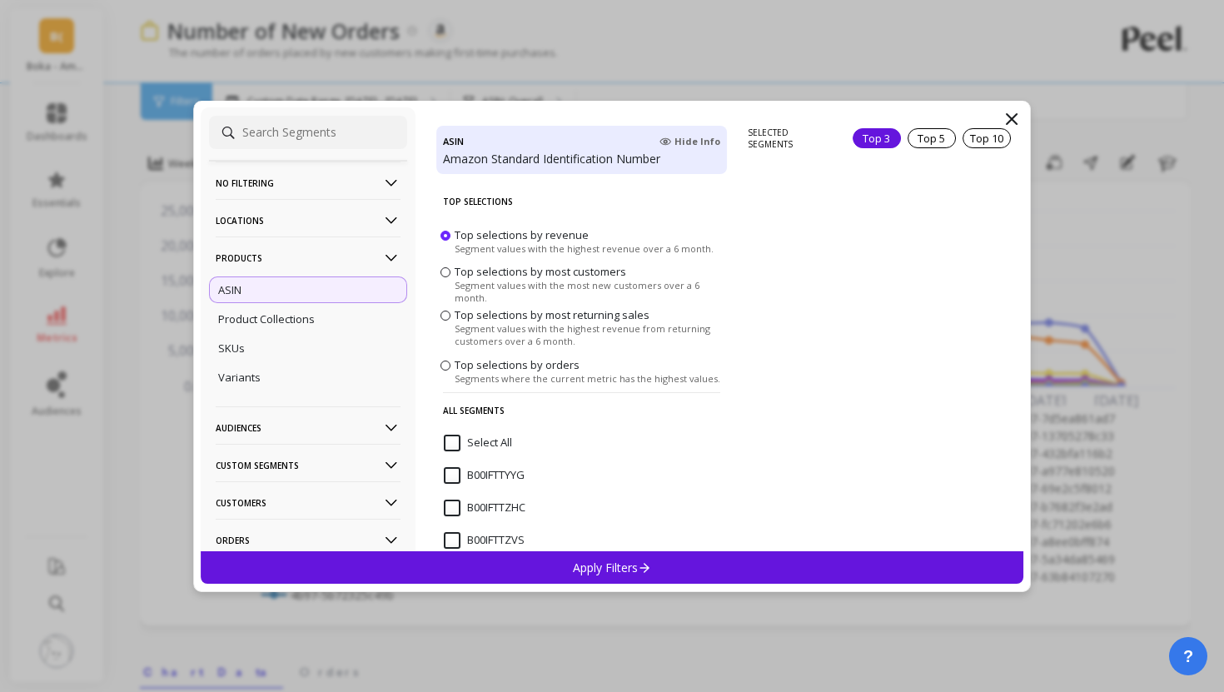
click at [858, 136] on div "Top 3" at bounding box center [877, 138] width 48 height 20
